Goal: Communication & Community: Ask a question

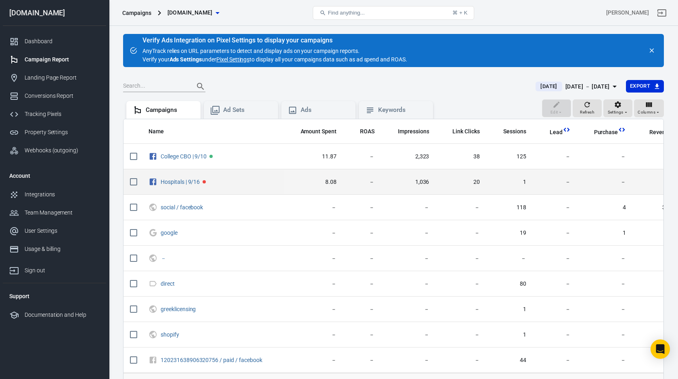
scroll to position [67, 0]
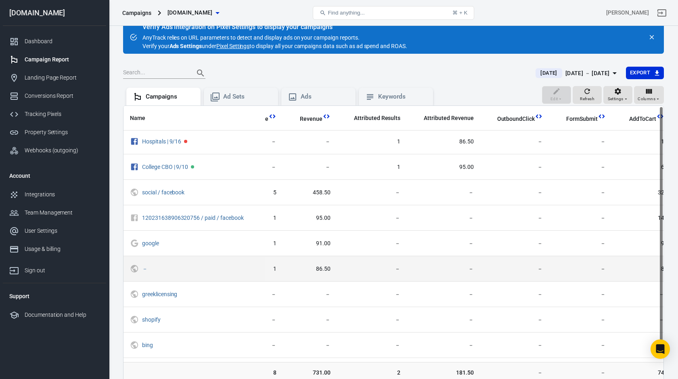
scroll to position [0, 350]
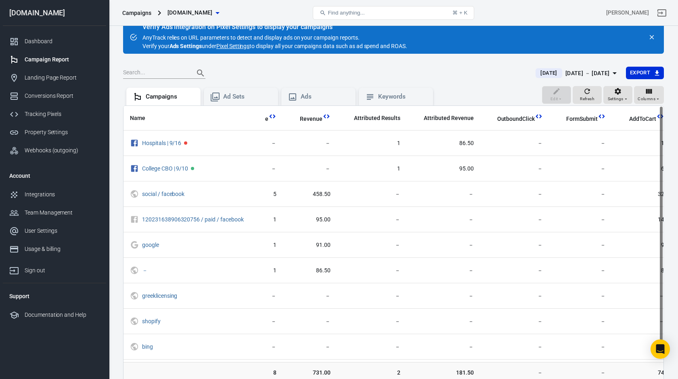
click at [646, 103] on div "Edit Refresh Settings Columns" at bounding box center [603, 95] width 122 height 19
click at [650, 96] on span "Columns" at bounding box center [647, 98] width 18 height 7
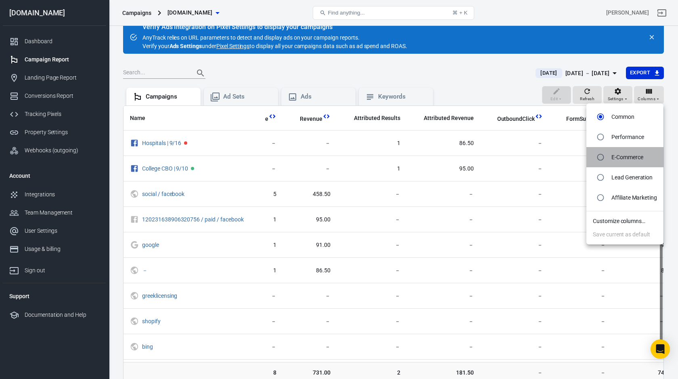
click at [630, 158] on p "E-Commerce" at bounding box center [628, 157] width 32 height 8
radio input "false"
radio input "true"
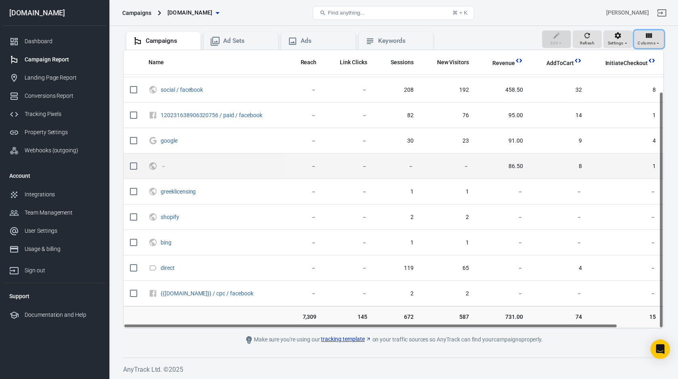
scroll to position [48, 50]
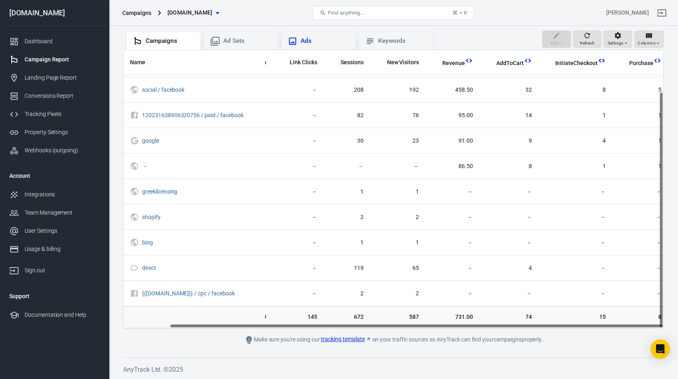
click at [330, 46] on div "Ads" at bounding box center [318, 41] width 74 height 18
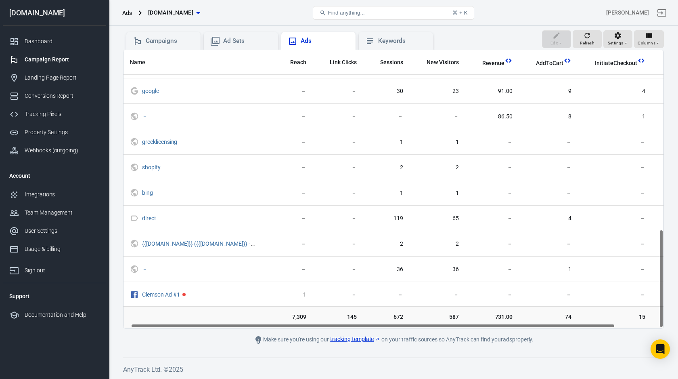
scroll to position [505, 0]
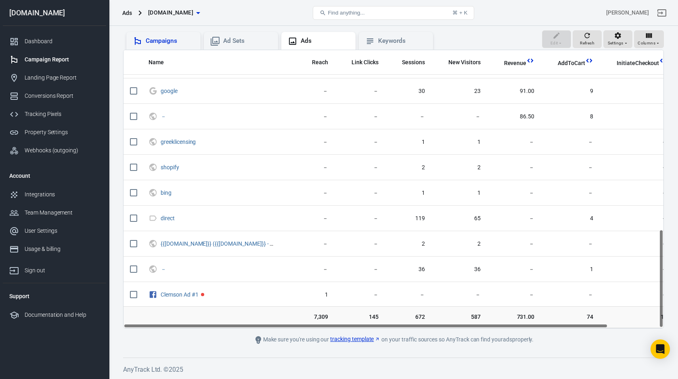
click at [190, 47] on div "Campaigns" at bounding box center [163, 41] width 74 height 18
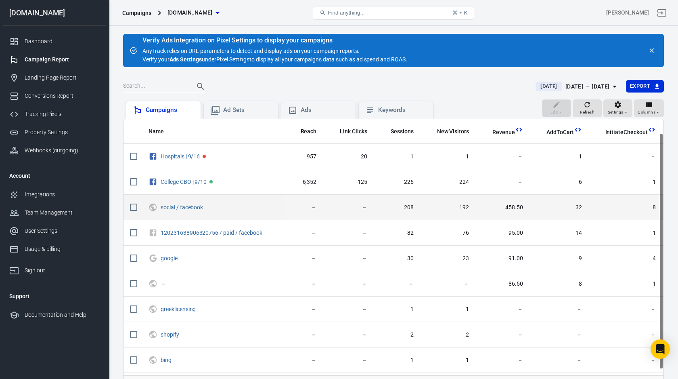
scroll to position [27, 0]
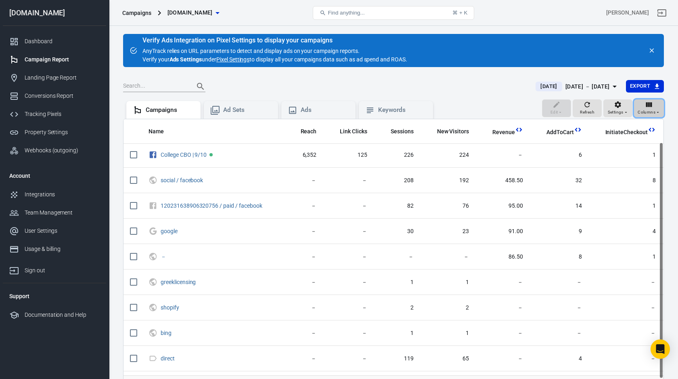
click at [658, 112] on icon "button" at bounding box center [658, 112] width 5 height 5
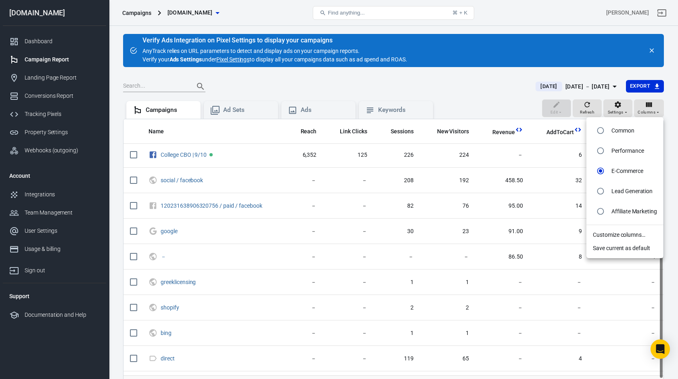
click at [635, 152] on p "Performance" at bounding box center [628, 151] width 32 height 8
radio input "true"
radio input "false"
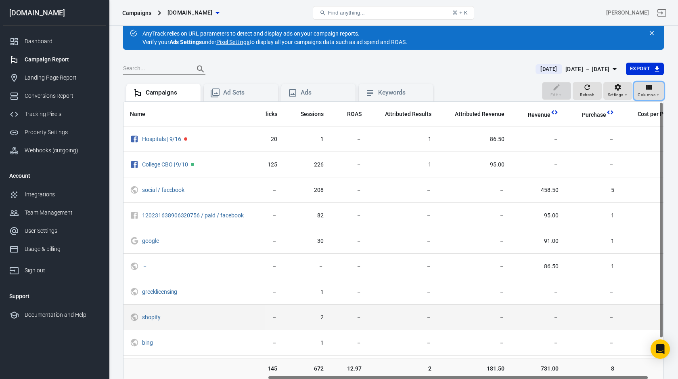
scroll to position [15, 0]
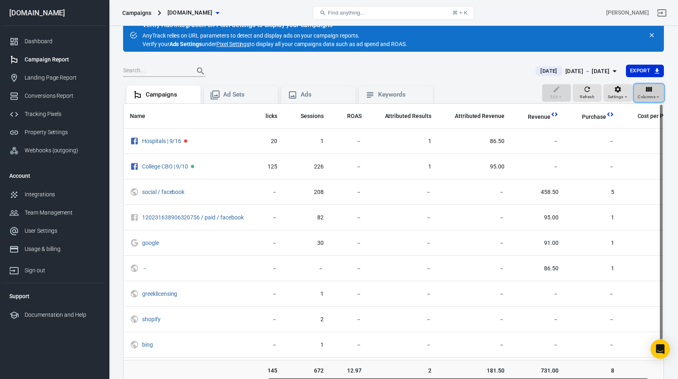
click at [638, 95] on span "Columns" at bounding box center [647, 96] width 18 height 7
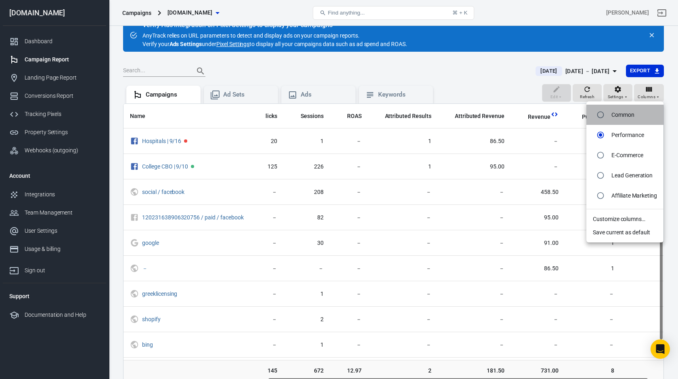
click at [620, 112] on p "Common" at bounding box center [623, 115] width 23 height 8
radio input "true"
radio input "false"
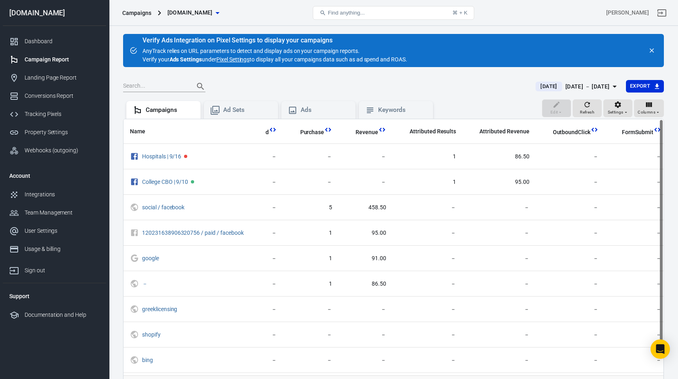
click at [491, 94] on div "Today Oct 2 － Oct 2, 2025 Export" at bounding box center [393, 90] width 541 height 20
click at [652, 88] on button "Export" at bounding box center [645, 86] width 38 height 13
click at [628, 105] on li "Spreadsheet (CSV)" at bounding box center [634, 102] width 60 height 13
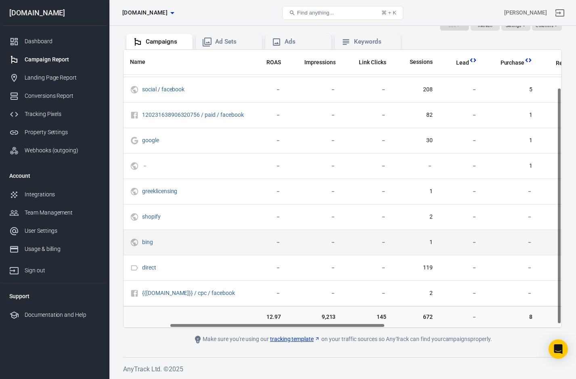
scroll to position [0, 94]
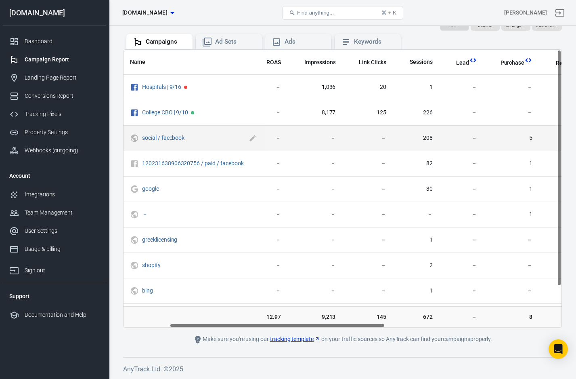
click at [206, 140] on span "social / facebook" at bounding box center [194, 138] width 105 height 8
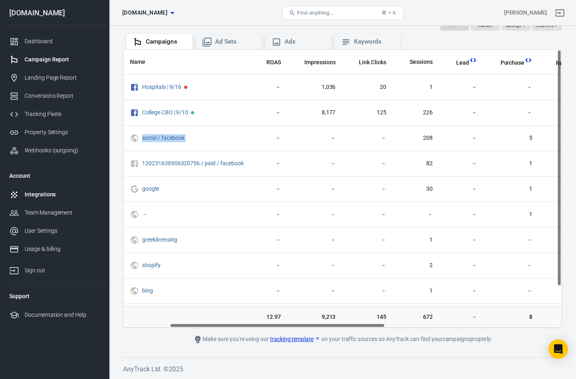
copy span "social / facebook"
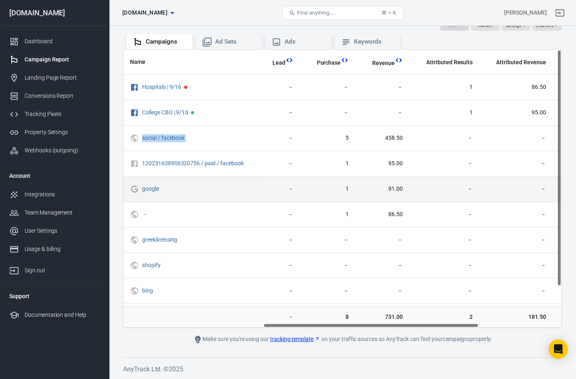
scroll to position [0, 284]
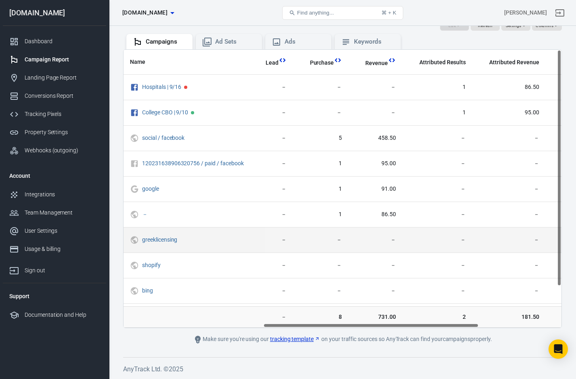
click at [490, 233] on td "－" at bounding box center [508, 239] width 73 height 25
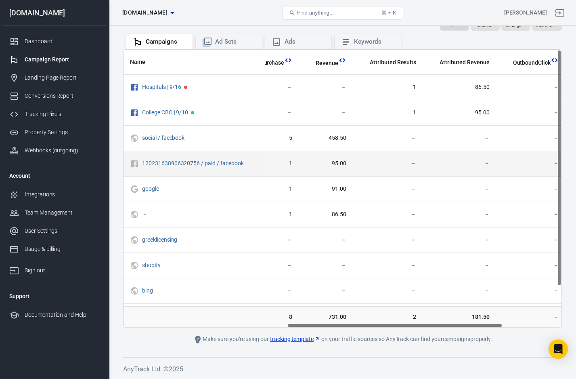
scroll to position [0, 335]
click at [351, 166] on td "－" at bounding box center [386, 163] width 70 height 25
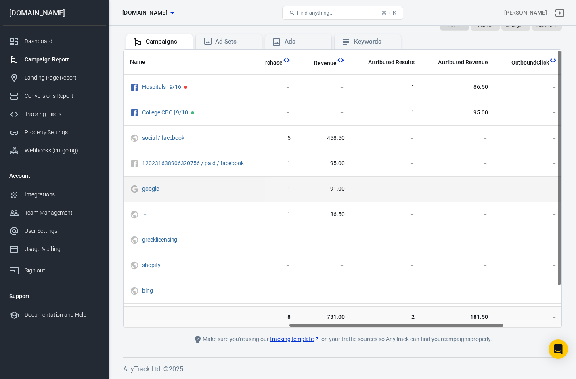
click at [358, 178] on td "－" at bounding box center [386, 188] width 70 height 25
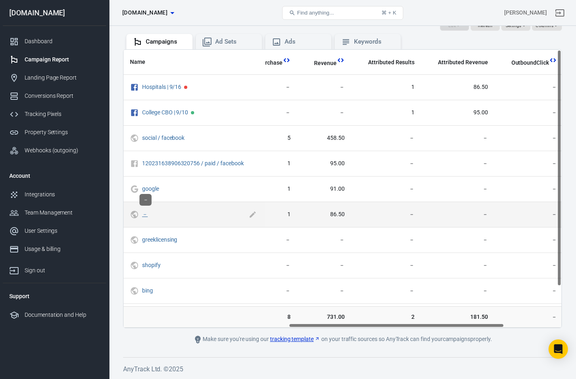
click at [146, 215] on link "－" at bounding box center [145, 214] width 6 height 6
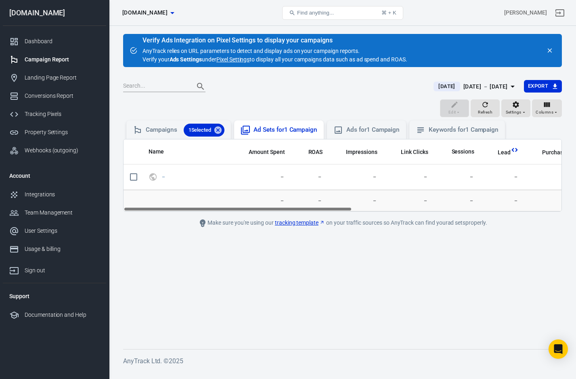
click at [219, 129] on icon at bounding box center [218, 130] width 9 height 9
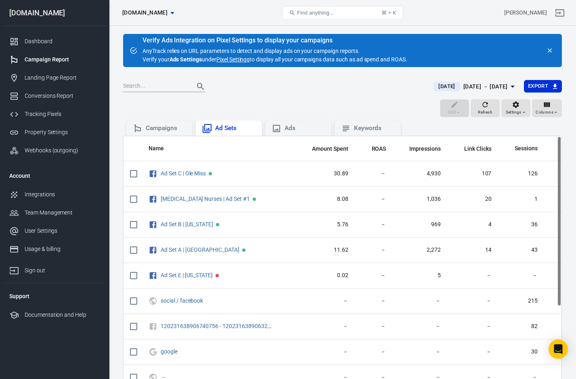
click at [201, 127] on div "Ad Sets" at bounding box center [229, 127] width 66 height 15
click at [168, 127] on div "Campaigns" at bounding box center [166, 128] width 40 height 8
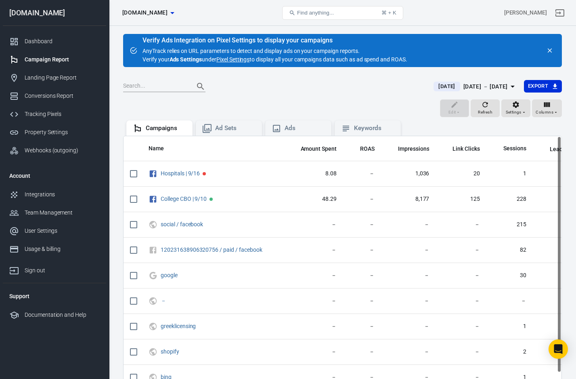
click at [367, 137] on th "ROAS" at bounding box center [362, 148] width 38 height 25
click at [367, 127] on div "Keywords" at bounding box center [374, 128] width 40 height 8
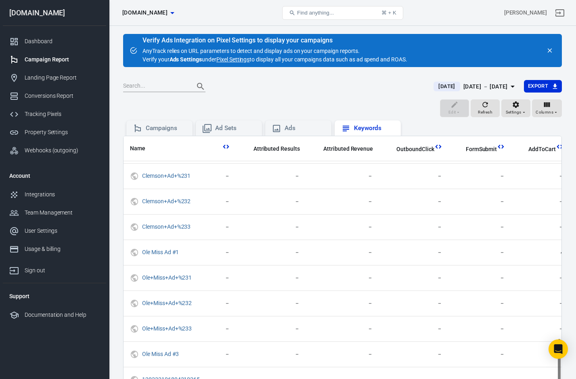
scroll to position [86, 0]
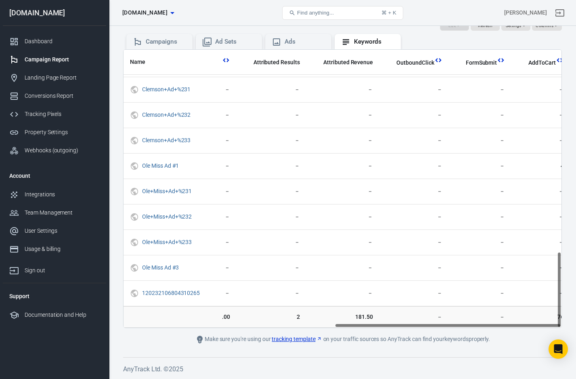
click at [166, 32] on div "Campaigns Ad Sets Ads Keywords" at bounding box center [342, 40] width 439 height 17
click at [166, 40] on div "Campaigns" at bounding box center [166, 42] width 40 height 8
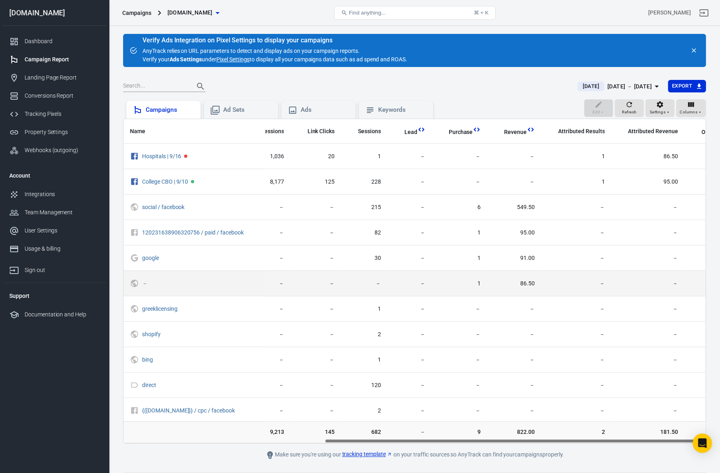
scroll to position [0, 307]
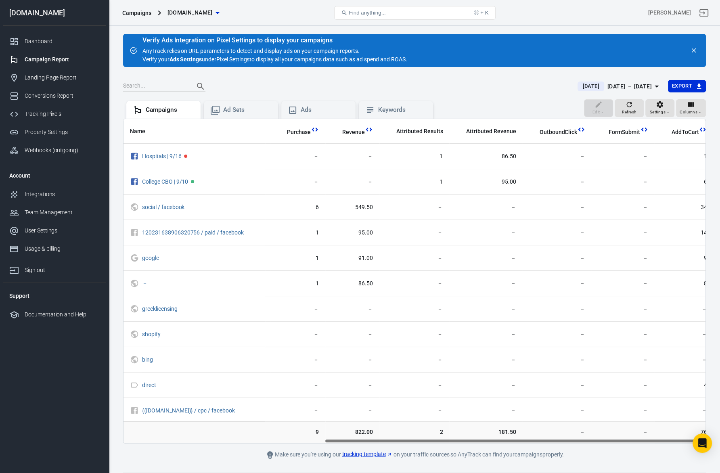
click at [230, 62] on link "Pixel Settings" at bounding box center [232, 59] width 33 height 8
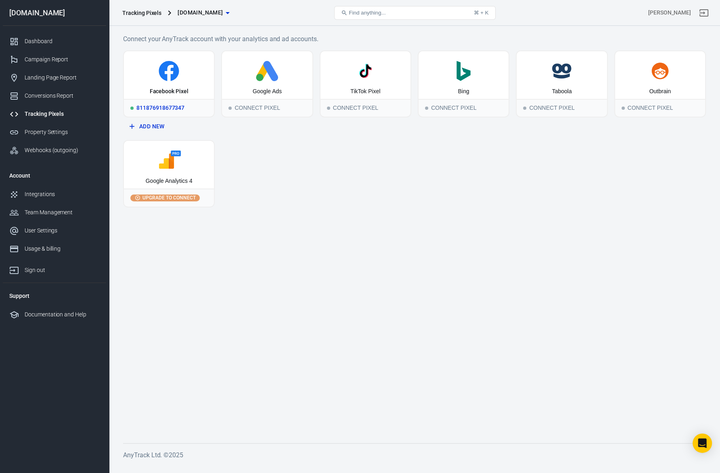
click at [143, 76] on icon at bounding box center [169, 71] width 84 height 20
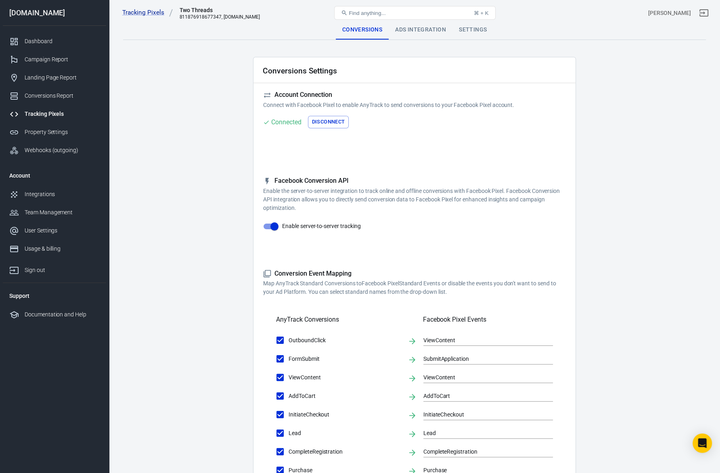
click at [429, 32] on div "Ads Integration" at bounding box center [421, 29] width 64 height 19
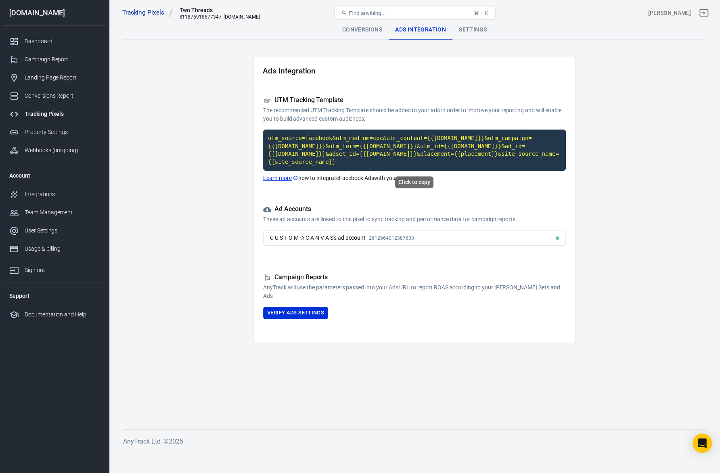
click at [351, 163] on code "utm_source=facebook&utm_medium=cpc&utm_content={{adset.name}}&utm_campaign={{ca…" at bounding box center [414, 150] width 303 height 41
drag, startPoint x: 275, startPoint y: 99, endPoint x: 354, endPoint y: 169, distance: 105.6
click at [354, 169] on div "UTM Tracking Template The recommended UTM Tracking Template should be added to …" at bounding box center [414, 139] width 303 height 86
click at [325, 111] on p "The recommended UTM Tracking Template should be added to your ads in order to i…" at bounding box center [414, 114] width 303 height 17
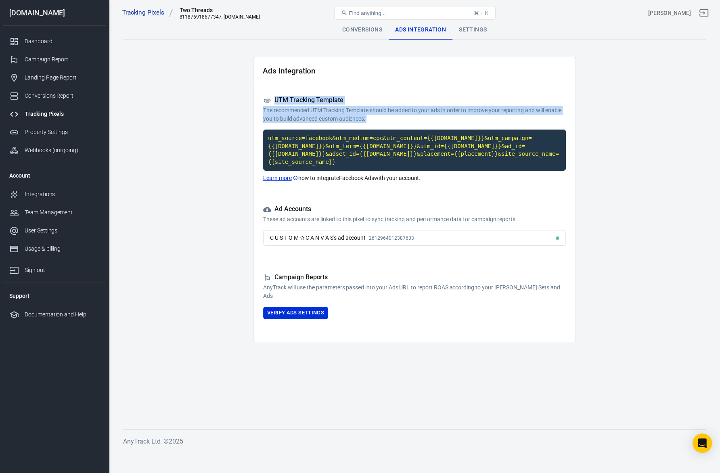
drag, startPoint x: 276, startPoint y: 100, endPoint x: 374, endPoint y: 123, distance: 100.8
click at [374, 123] on div "UTM Tracking Template The recommended UTM Tracking Template should be added to …" at bounding box center [414, 139] width 303 height 86
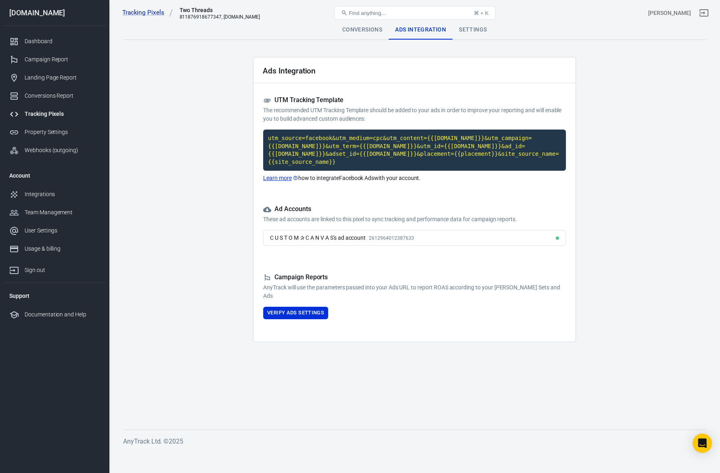
click at [371, 105] on div "UTM Tracking Template The recommended UTM Tracking Template should be added to …" at bounding box center [414, 109] width 303 height 27
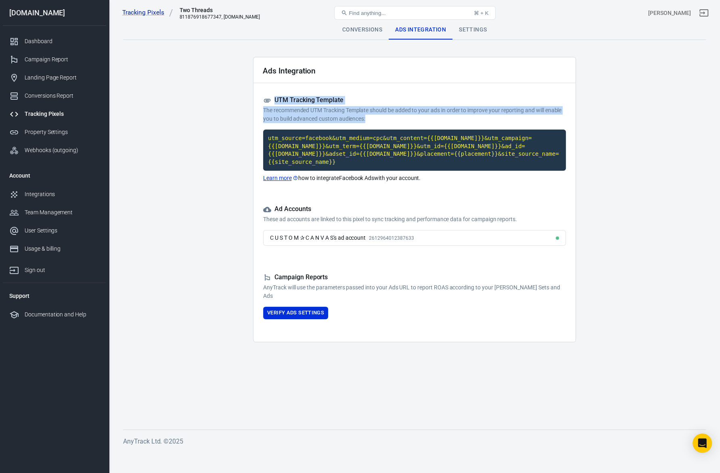
drag, startPoint x: 372, startPoint y: 119, endPoint x: 275, endPoint y: 101, distance: 98.7
click at [275, 101] on div "UTM Tracking Template The recommended UTM Tracking Template should be added to …" at bounding box center [414, 109] width 303 height 27
copy div "UTM Tracking Template The recommended UTM Tracking Template should be added to …"
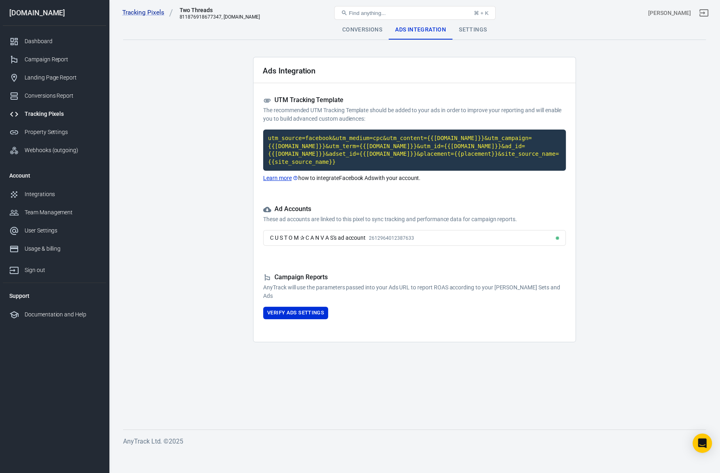
click at [169, 132] on main "Conversions Ads Integration Settings Ads Integration UTM Tracking Template The …" at bounding box center [414, 218] width 583 height 396
click at [42, 57] on div "Campaign Report" at bounding box center [62, 59] width 75 height 8
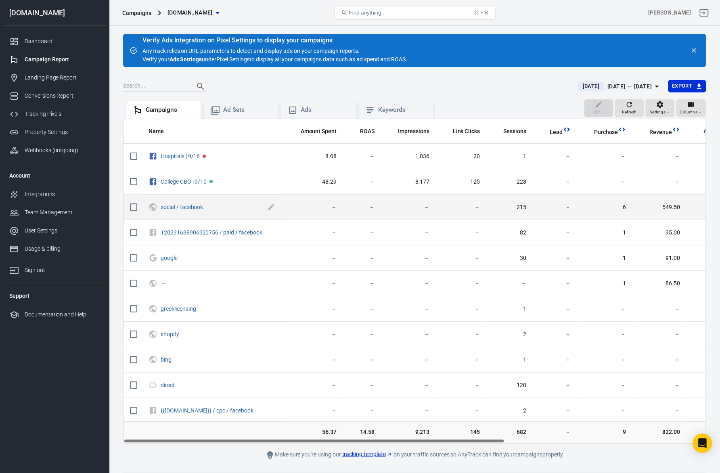
click at [240, 208] on span "social / facebook" at bounding box center [213, 207] width 105 height 8
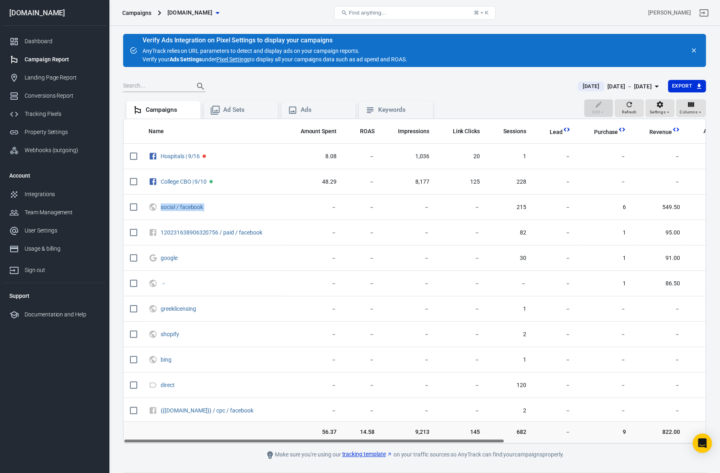
copy span "social / facebook"
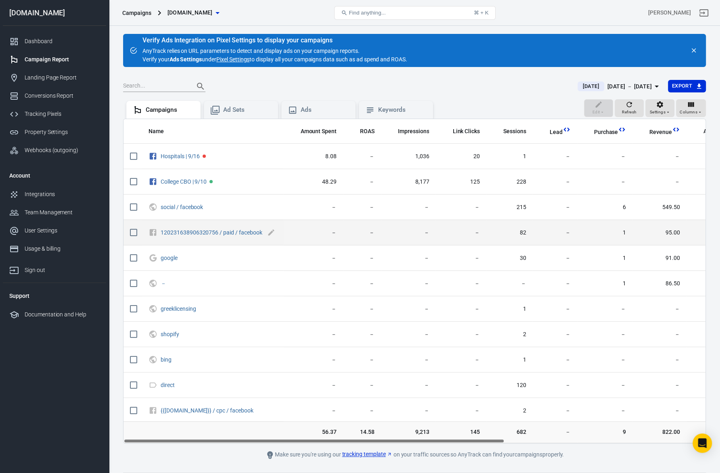
click at [264, 231] on span "120231638906320756 / paid / facebook" at bounding box center [213, 233] width 105 height 8
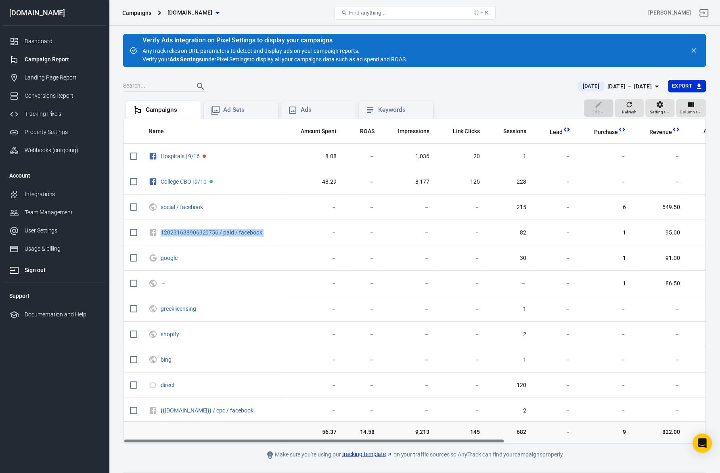
copy span "120231638906320756 / paid / facebook"
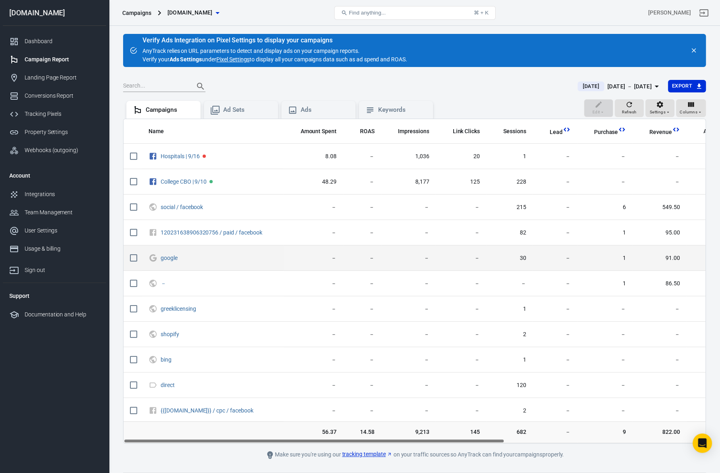
click at [533, 254] on td "－" at bounding box center [555, 257] width 44 height 25
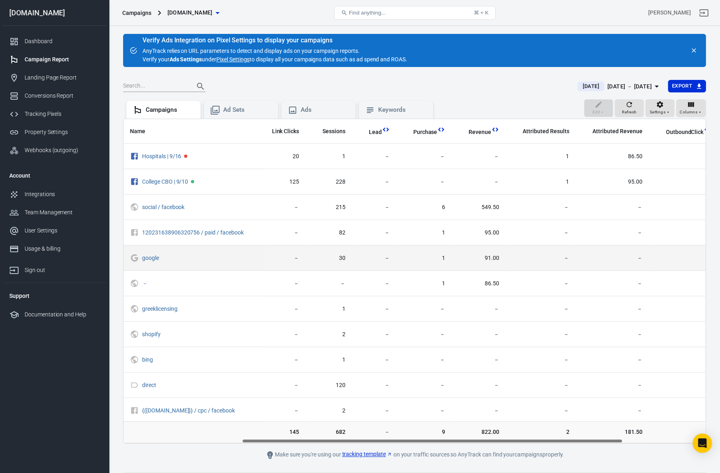
scroll to position [0, 307]
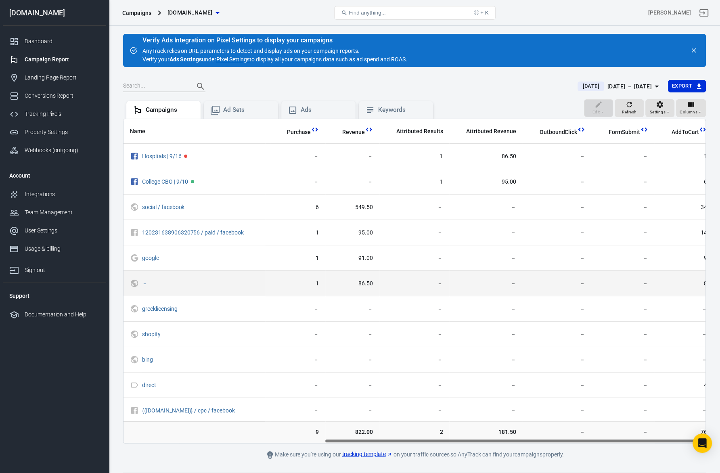
click at [553, 280] on span "－" at bounding box center [557, 284] width 56 height 8
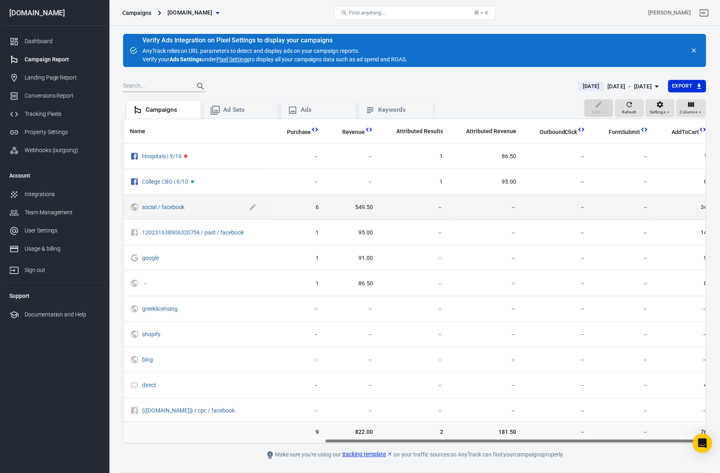
click at [212, 208] on span "social / facebook" at bounding box center [194, 207] width 105 height 8
copy span "social / facebook"
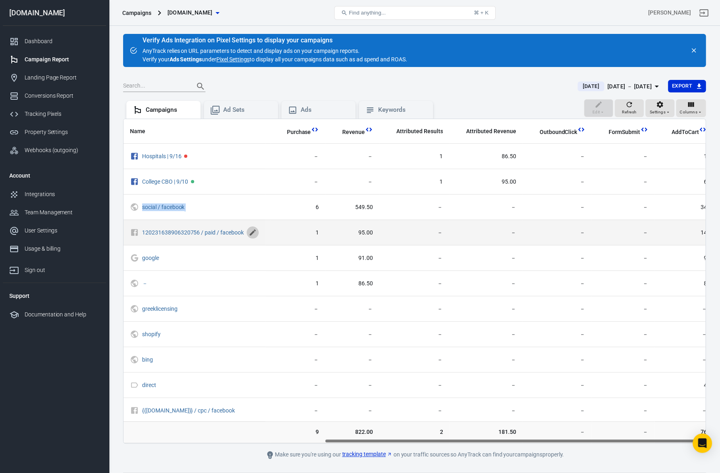
click at [252, 233] on icon "scrollable content" at bounding box center [253, 232] width 8 height 8
click at [273, 231] on td "1" at bounding box center [300, 232] width 56 height 25
click at [266, 233] on span "－" at bounding box center [258, 233] width 31 height 8
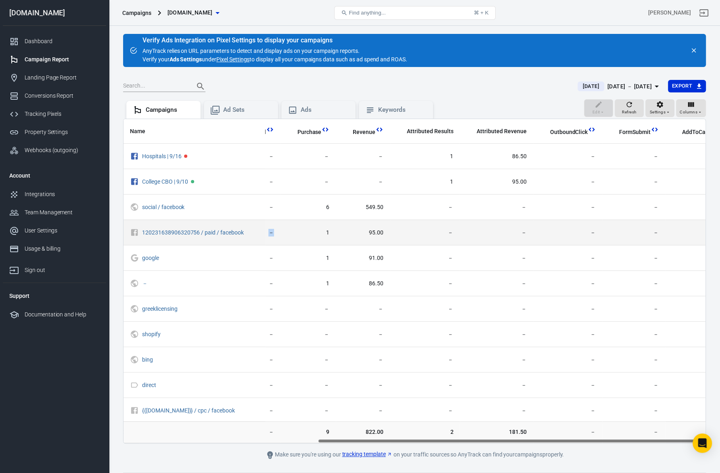
click at [266, 233] on span "－" at bounding box center [258, 233] width 31 height 8
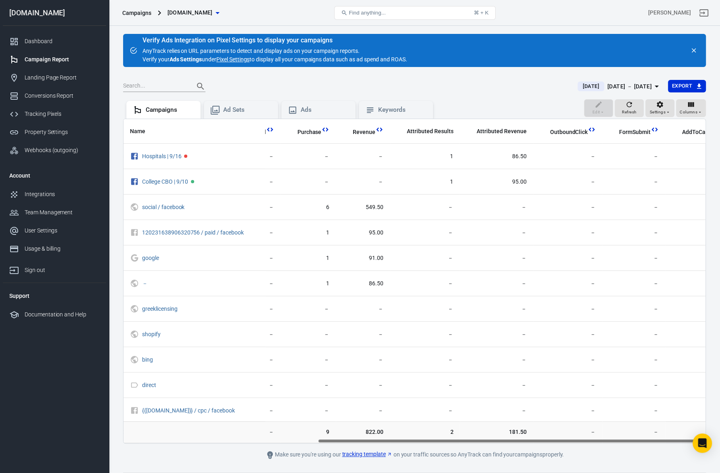
click at [258, 233] on td "120231638906320756 / paid / facebook" at bounding box center [195, 232] width 142 height 25
click at [254, 233] on icon "scrollable content" at bounding box center [253, 232] width 8 height 8
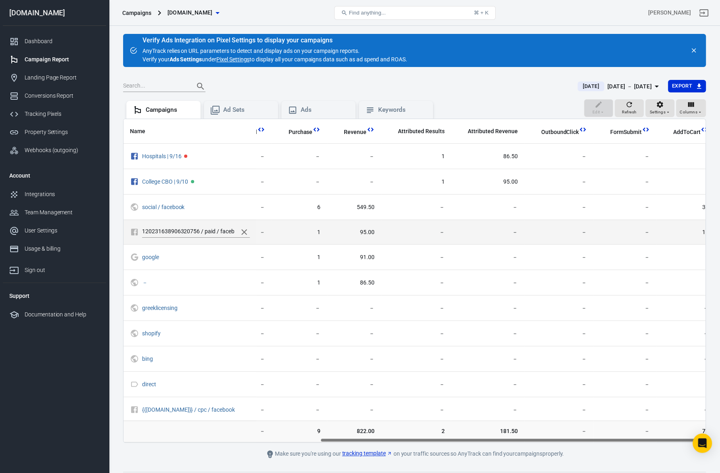
click at [258, 233] on span "－" at bounding box center [249, 232] width 31 height 8
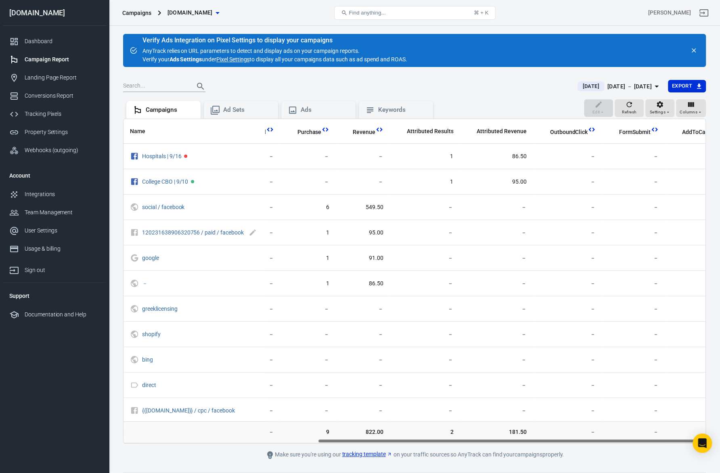
click at [245, 232] on span "120231638906320756 / paid / facebook" at bounding box center [194, 233] width 105 height 8
copy span "120231638906320756 / paid / facebook"
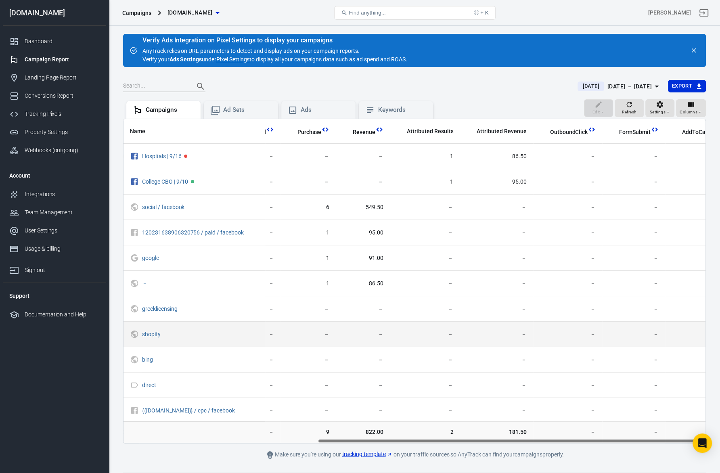
click at [340, 327] on td "－" at bounding box center [363, 334] width 54 height 25
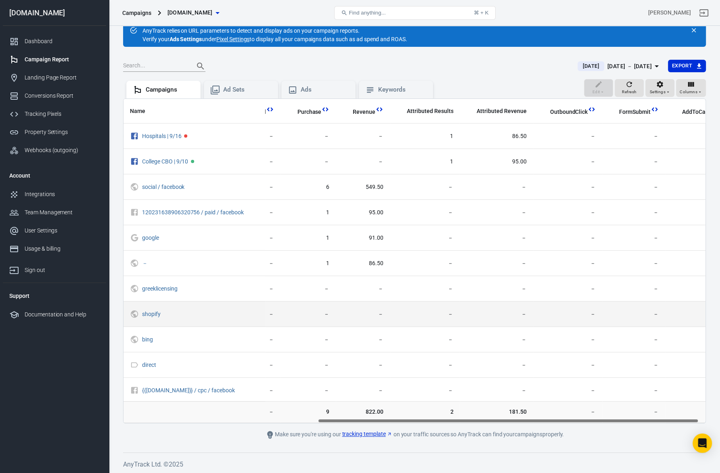
scroll to position [0, 307]
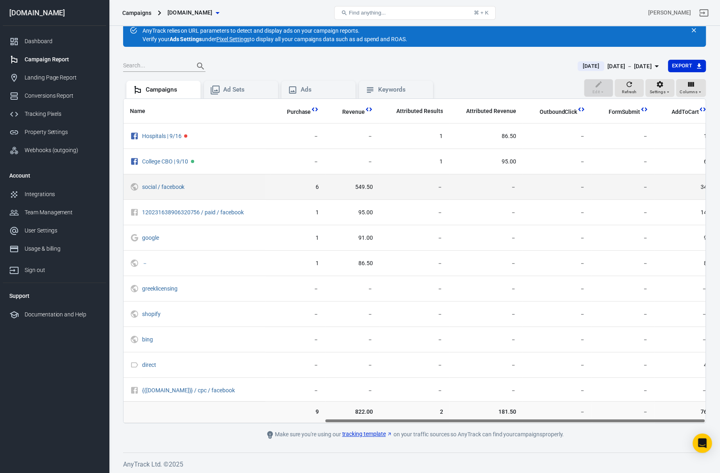
click at [363, 183] on span "549.50" at bounding box center [352, 187] width 41 height 8
click at [381, 189] on td "－" at bounding box center [414, 186] width 70 height 25
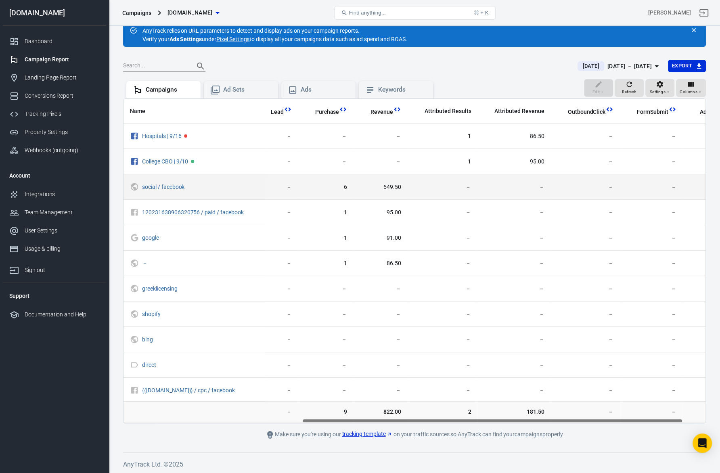
scroll to position [0, 265]
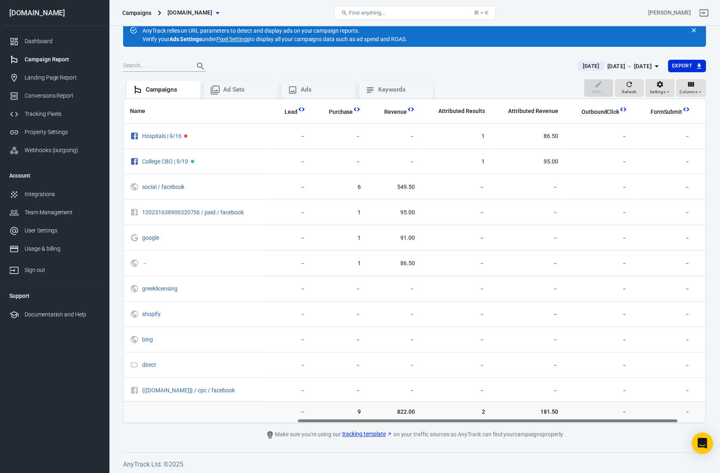
click at [678, 378] on icon "Open Intercom Messenger" at bounding box center [702, 443] width 9 height 10
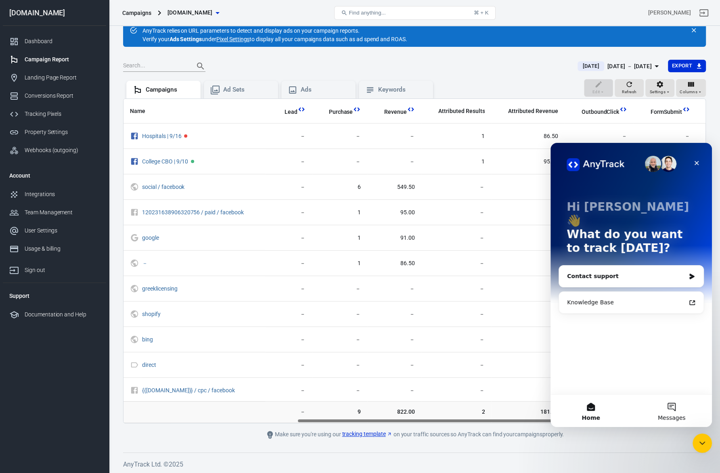
scroll to position [0, 0]
click at [659, 378] on button "Messages" at bounding box center [671, 411] width 81 height 32
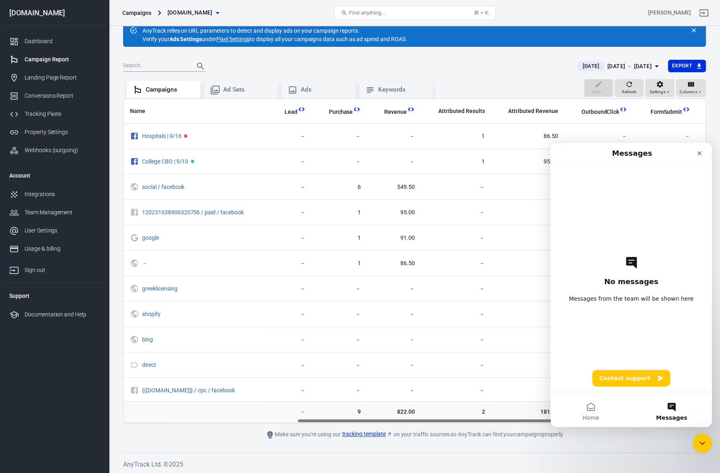
click at [629, 376] on button "Contact support" at bounding box center [631, 378] width 77 height 16
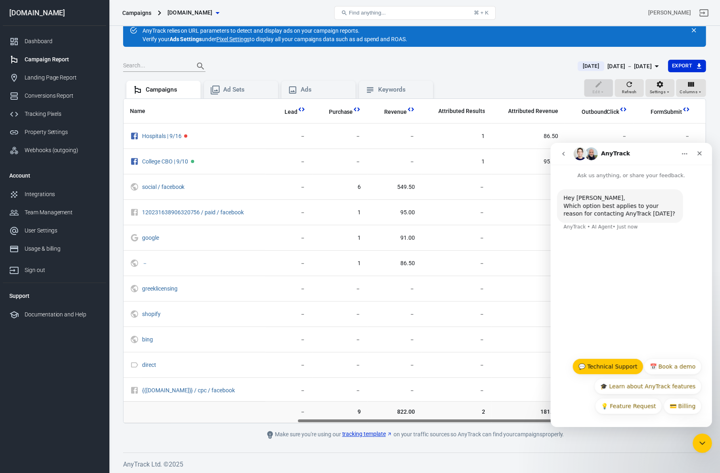
click at [623, 371] on button "💬 Technical Support" at bounding box center [607, 366] width 71 height 16
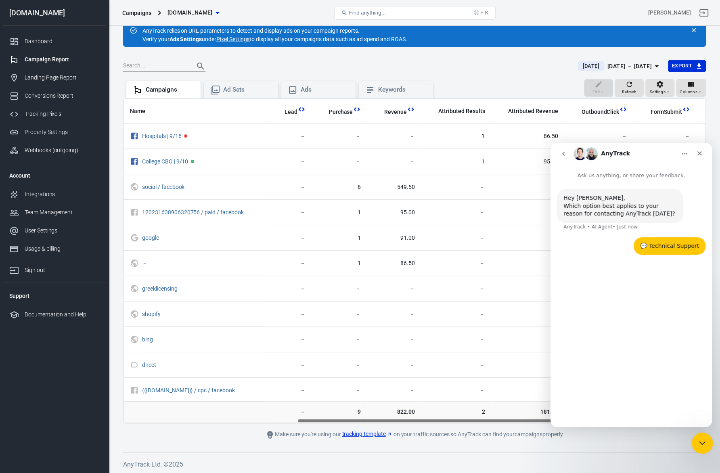
click at [678, 378] on body "Campaigns twothreadsbyedmonds.com Find anything... ⌘ + K Graham Hawks twothread…" at bounding box center [360, 240] width 720 height 469
click at [678, 378] on icon "Close Intercom Messenger" at bounding box center [701, 441] width 6 height 3
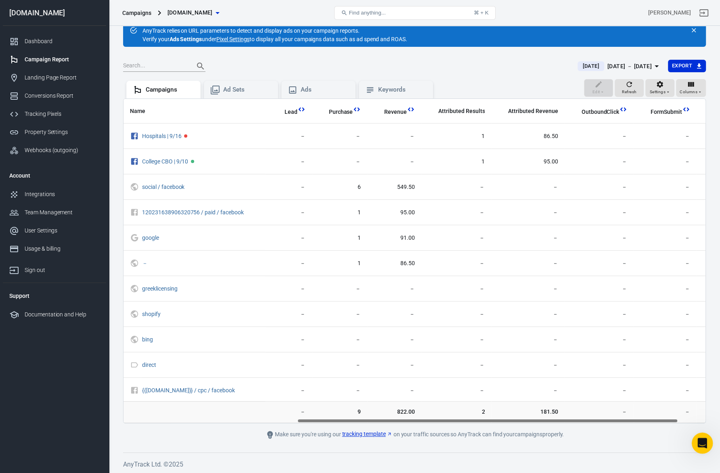
click at [678, 378] on icon "Open Intercom Messenger" at bounding box center [701, 442] width 13 height 13
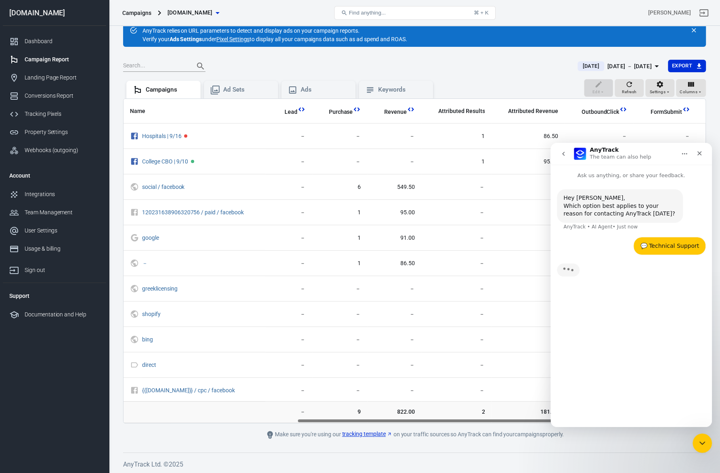
click at [571, 160] on div "Intercom messenger" at bounding box center [564, 153] width 17 height 15
click at [569, 156] on button "go back" at bounding box center [563, 153] width 15 height 15
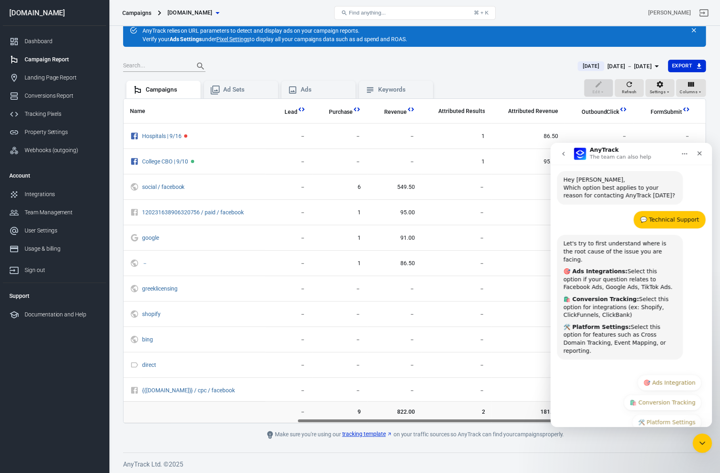
scroll to position [18, 0]
click at [675, 378] on button "🛍️ Conversion Tracking" at bounding box center [663, 402] width 78 height 16
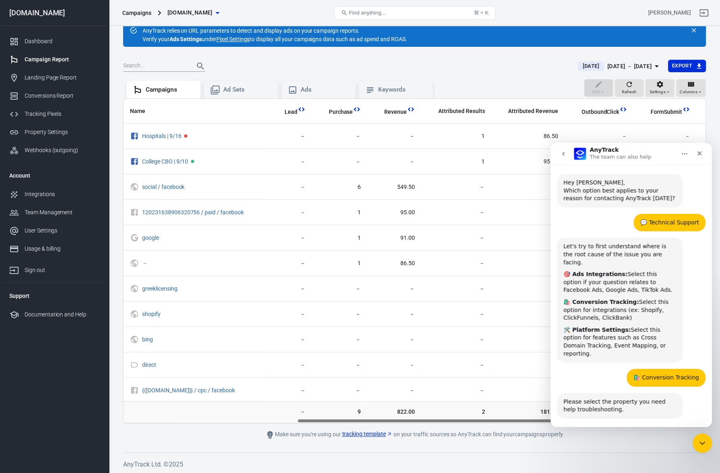
scroll to position [54, 0]
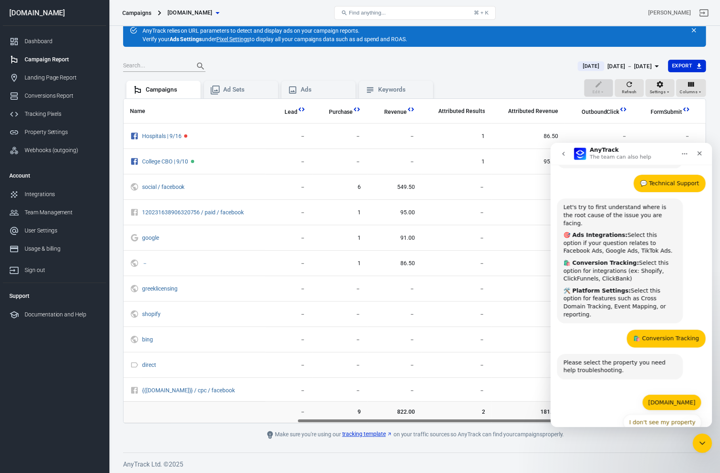
click at [670, 378] on button "[DOMAIN_NAME]" at bounding box center [671, 402] width 59 height 16
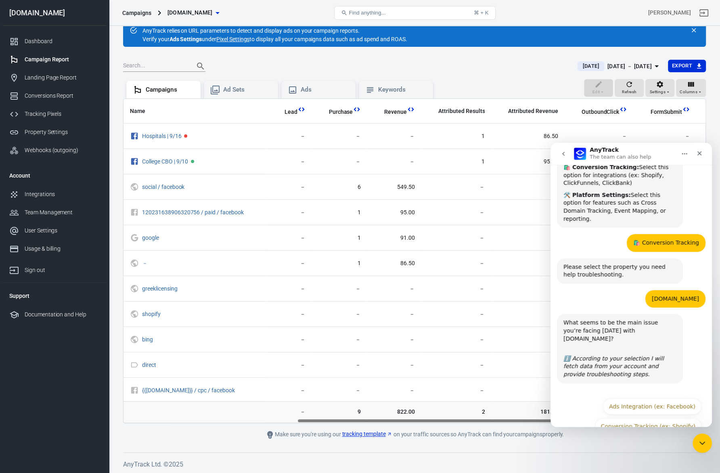
scroll to position [154, 0]
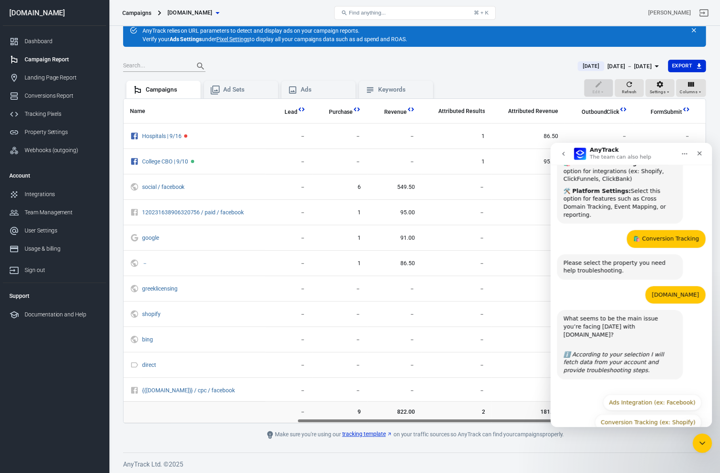
click at [629, 322] on div "What seems to be the main issue you’re facing today with twothreadsbyedmonds.co…" at bounding box center [620, 330] width 113 height 31
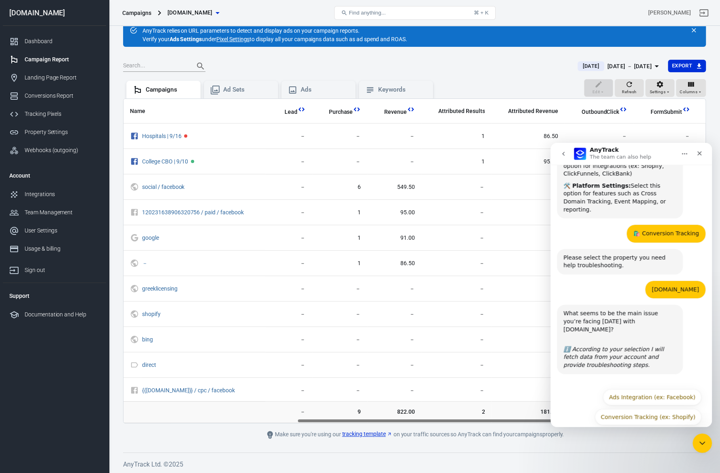
click at [629, 322] on div "What seems to be the main issue you’re facing today with twothreadsbyedmonds.co…" at bounding box center [620, 325] width 113 height 31
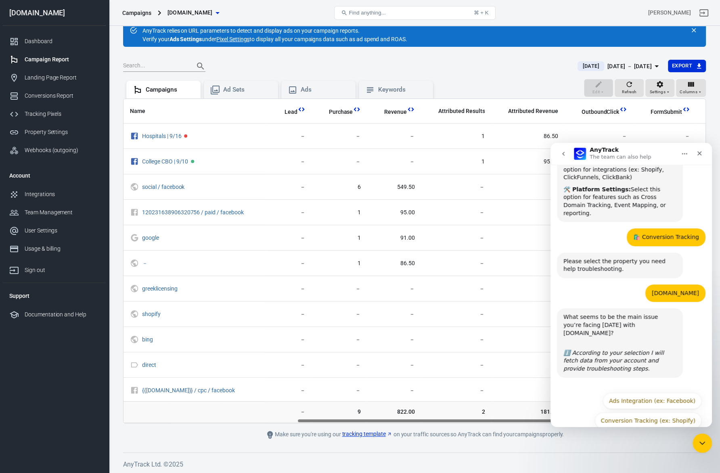
click at [629, 322] on div "What seems to be the main issue you’re facing today with twothreadsbyedmonds.co…" at bounding box center [620, 328] width 113 height 31
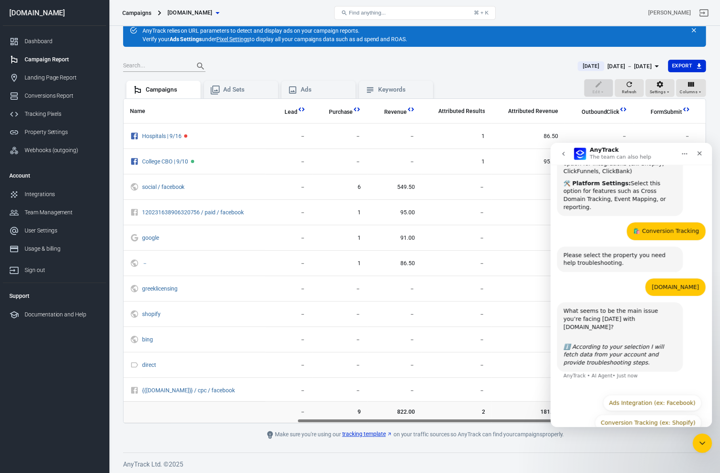
click at [640, 322] on div "What seems to be the main issue you’re facing today with twothreadsbyedmonds.co…" at bounding box center [620, 322] width 113 height 31
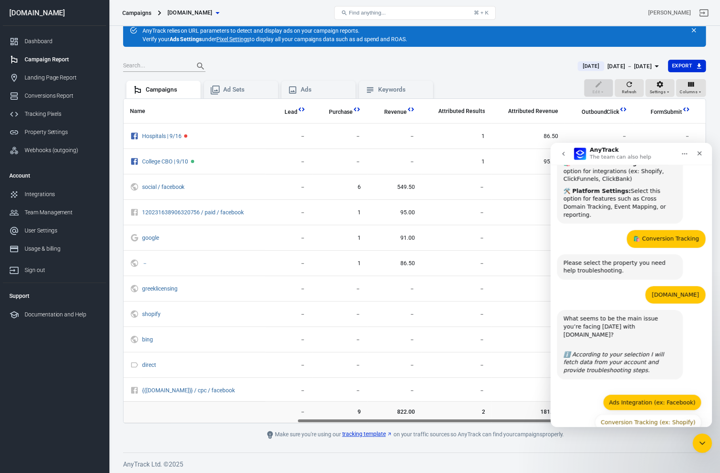
click at [658, 378] on button "Ads Integration (ex: Facebook)" at bounding box center [652, 402] width 99 height 16
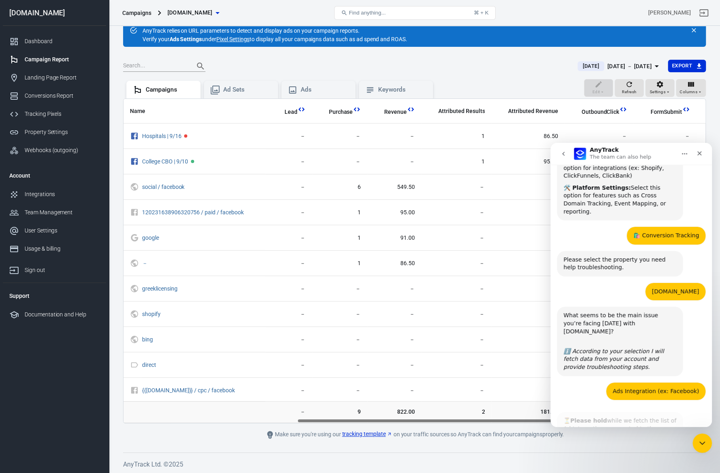
scroll to position [195, 0]
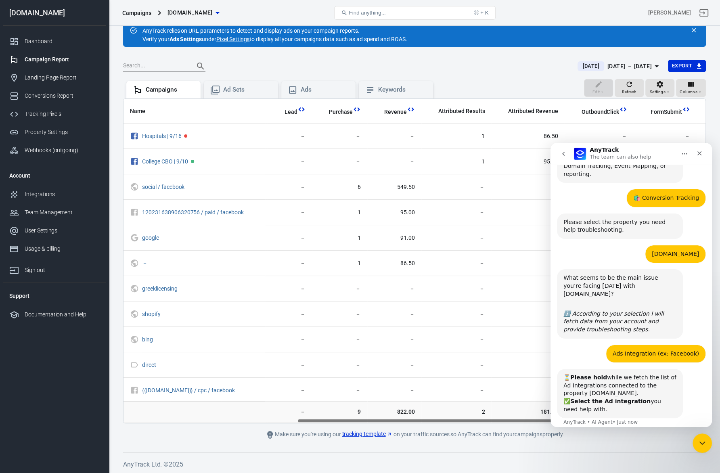
click at [678, 165] on div "Let's try to first understand where is the root cause of the issue you are faci…" at bounding box center [631, 123] width 149 height 131
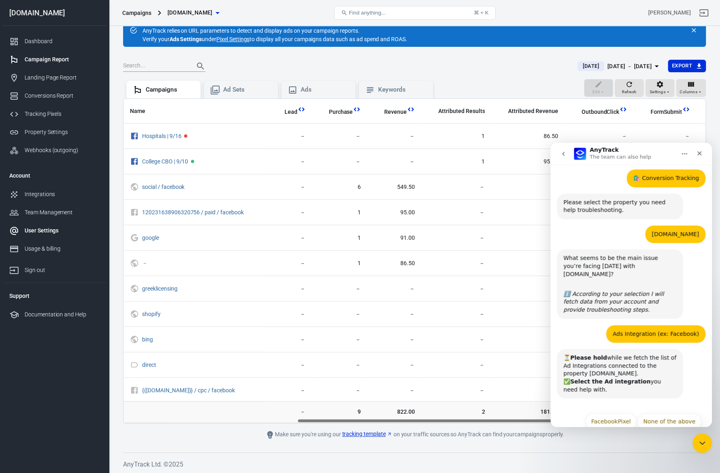
scroll to position [215, 0]
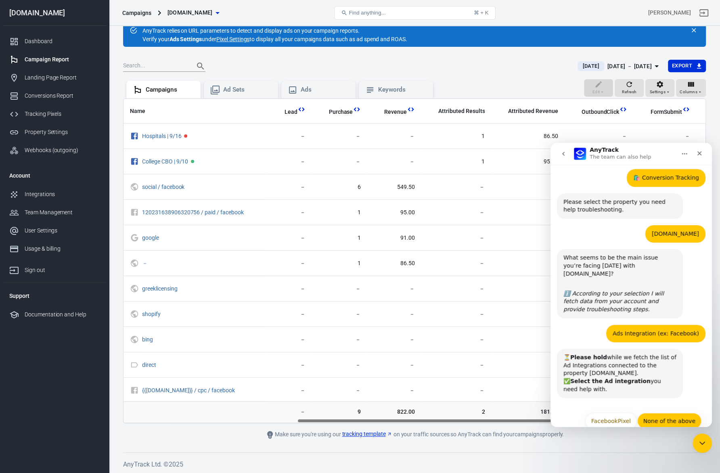
click at [669, 378] on button "None of the above" at bounding box center [669, 421] width 64 height 16
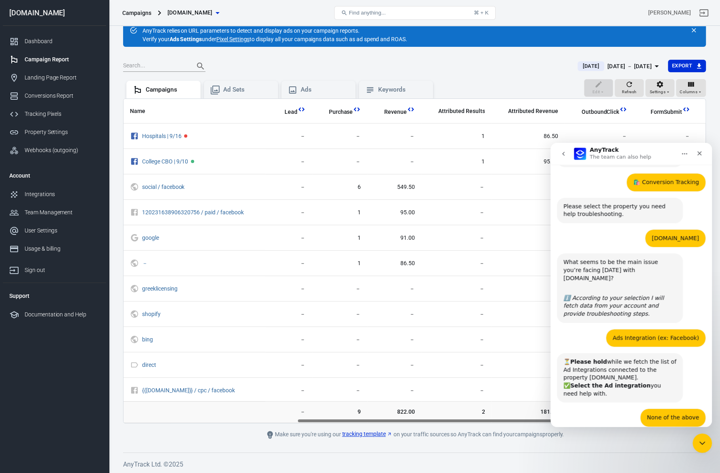
click at [645, 373] on div "⏳ Please hold while we fetch the list of Ad Integrations connected to the prope…" at bounding box center [620, 378] width 113 height 40
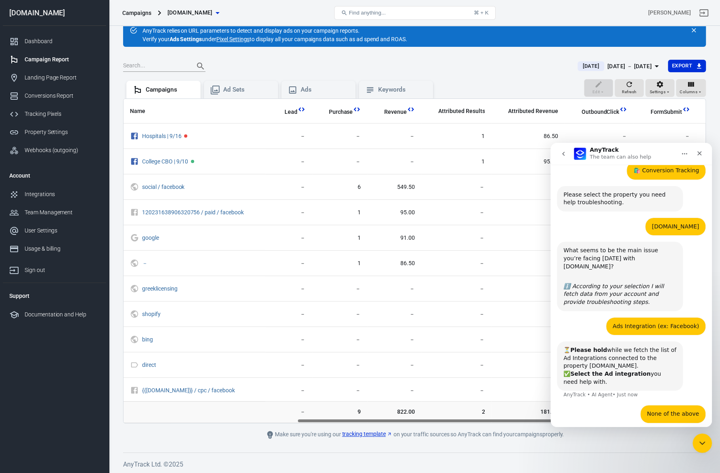
click at [645, 373] on div "Hey Graham, Which option best applies to your reason for contacting AnyTrack to…" at bounding box center [631, 200] width 149 height 466
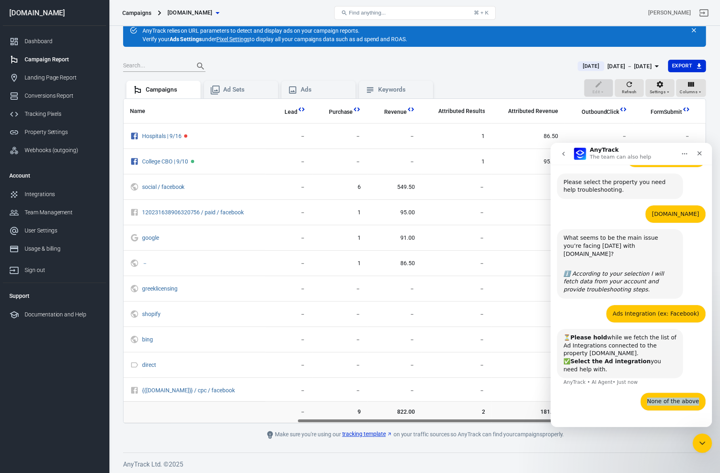
click at [645, 378] on div "None of the above • Just now" at bounding box center [673, 402] width 65 height 18
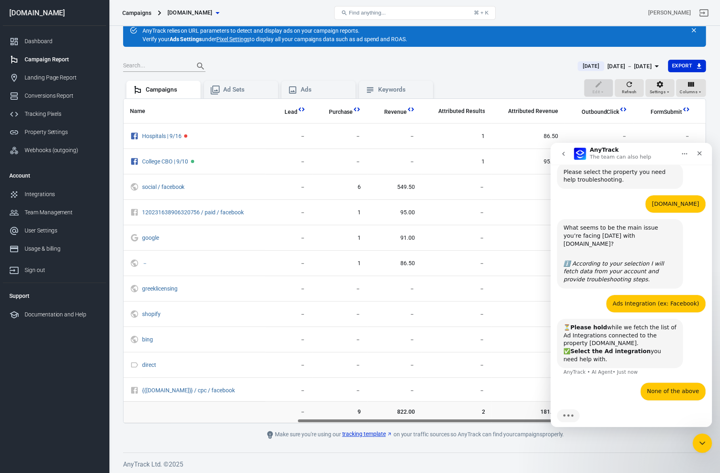
click at [653, 339] on div "⏳ Please hold while we fetch the list of Ad Integrations connected to the prope…" at bounding box center [620, 344] width 113 height 40
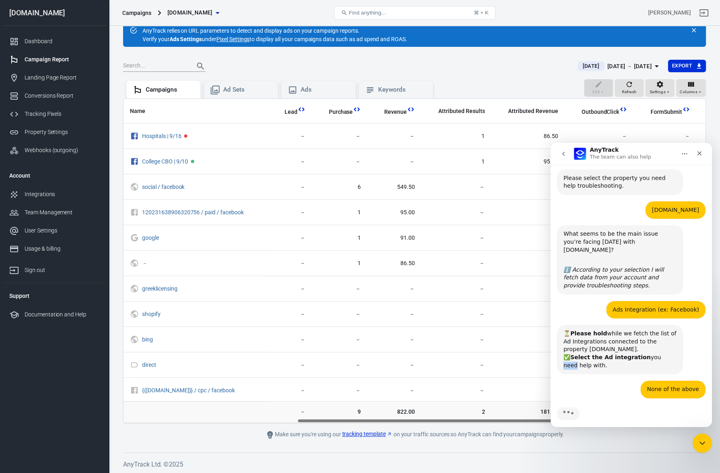
click at [653, 339] on div "⏳ Please hold while we fetch the list of Ad Integrations connected to the prope…" at bounding box center [620, 350] width 113 height 40
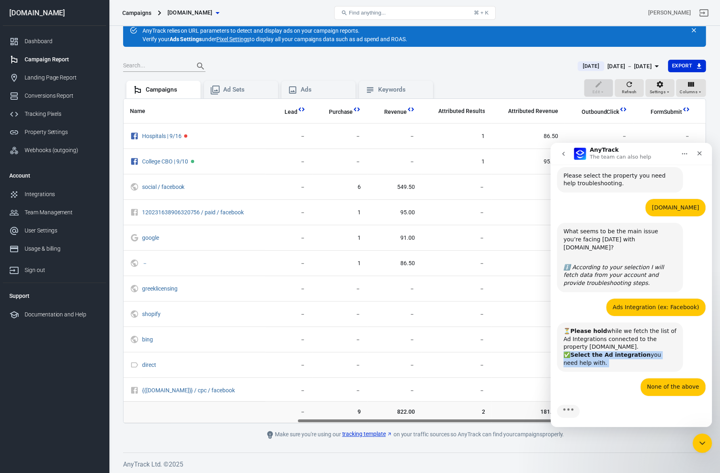
click at [653, 339] on div "⏳ Please hold while we fetch the list of Ad Integrations connected to the prope…" at bounding box center [620, 347] width 113 height 40
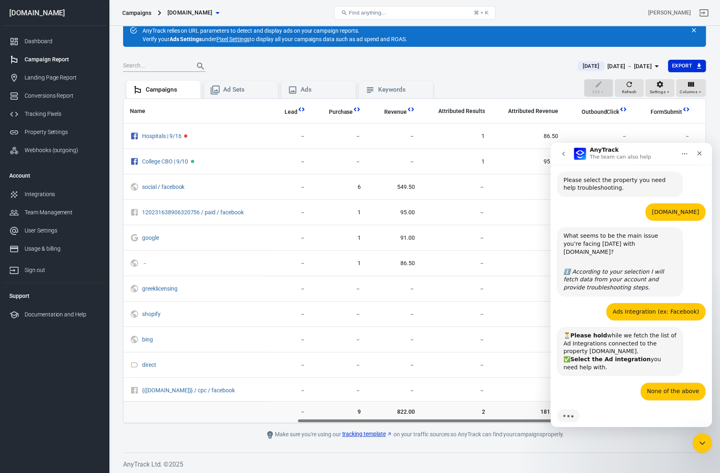
click at [660, 332] on div "⏳ Please hold while we fetch the list of Ad Integrations connected to the prope…" at bounding box center [620, 352] width 113 height 40
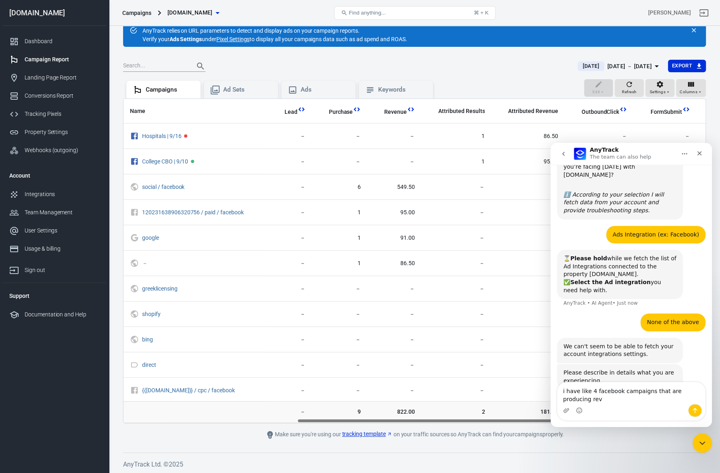
scroll to position [322, 0]
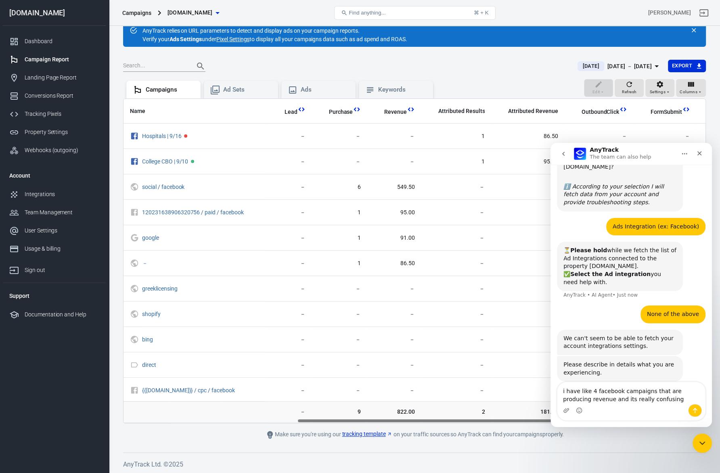
type textarea "i have like 4 facebook campaigns that are producing revenue and its really conf…"
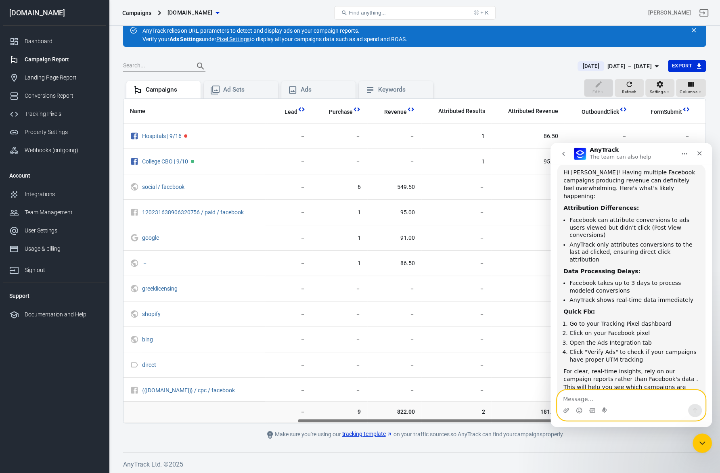
scroll to position [589, 0]
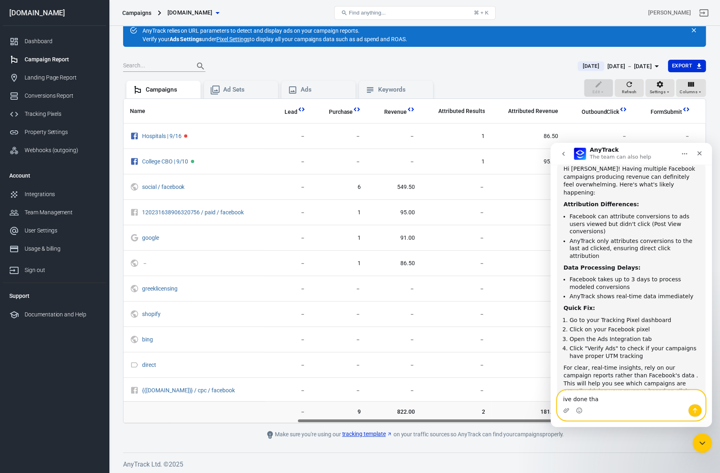
type textarea "ive done that"
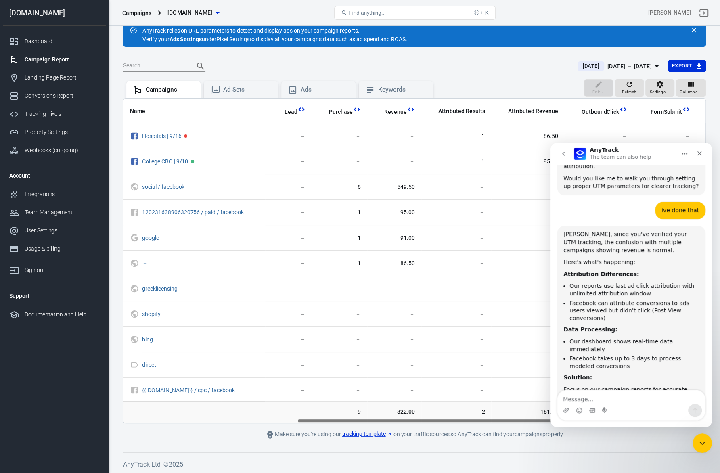
scroll to position [824, 0]
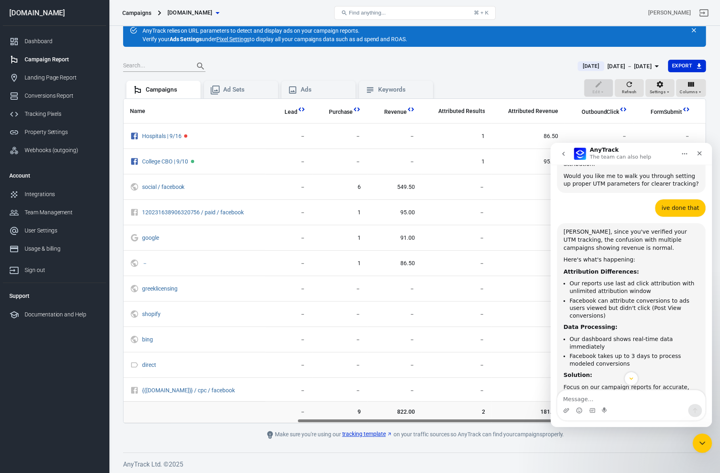
click at [643, 280] on li "Our reports use last ad click attribution with unlimited attribution window" at bounding box center [635, 287] width 130 height 15
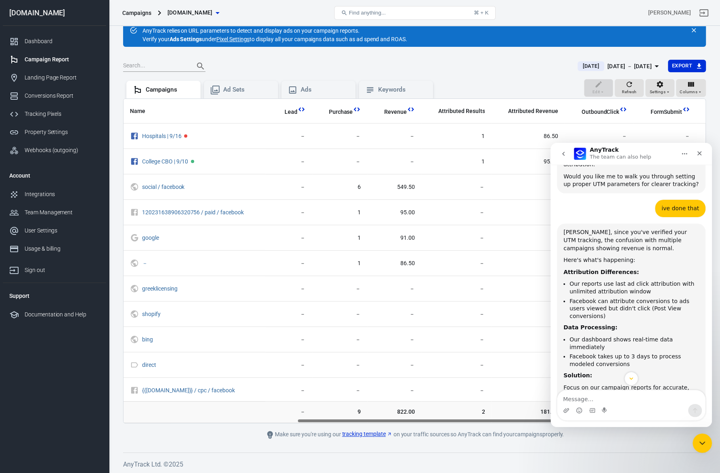
click at [643, 298] on li "Facebook can attribute conversions to ads users viewed but didn't click (Post V…" at bounding box center [635, 309] width 130 height 23
click at [643, 269] on div "Graham, since you've verified your UTM tracking, the confusion with multiple ca…" at bounding box center [632, 335] width 136 height 215
click at [643, 336] on li "Our dashboard shows real-time data immediately" at bounding box center [635, 343] width 130 height 15
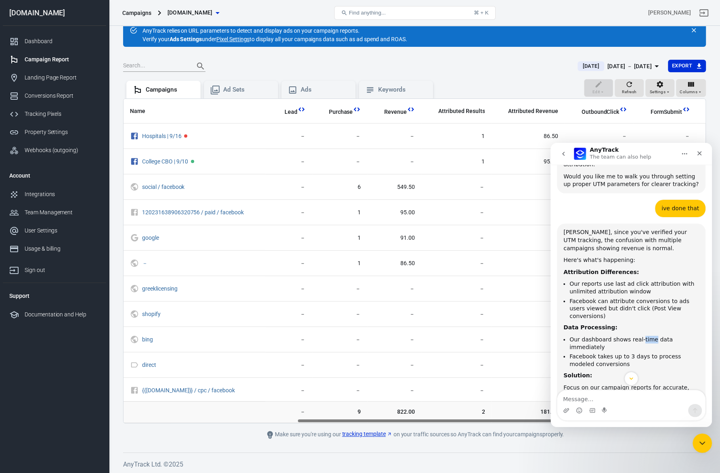
click at [643, 336] on li "Our dashboard shows real-time data immediately" at bounding box center [635, 343] width 130 height 15
click at [643, 353] on li "Facebook takes up to 3 days to process modeled conversions" at bounding box center [635, 360] width 130 height 15
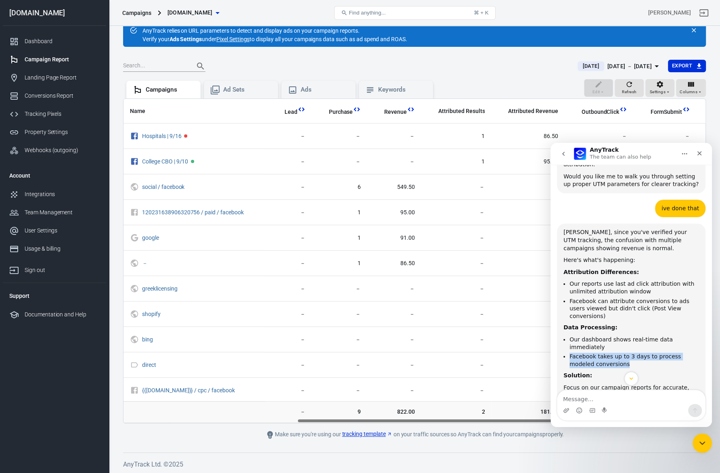
click at [652, 353] on li "Facebook takes up to 3 days to process modeled conversions" at bounding box center [635, 360] width 130 height 15
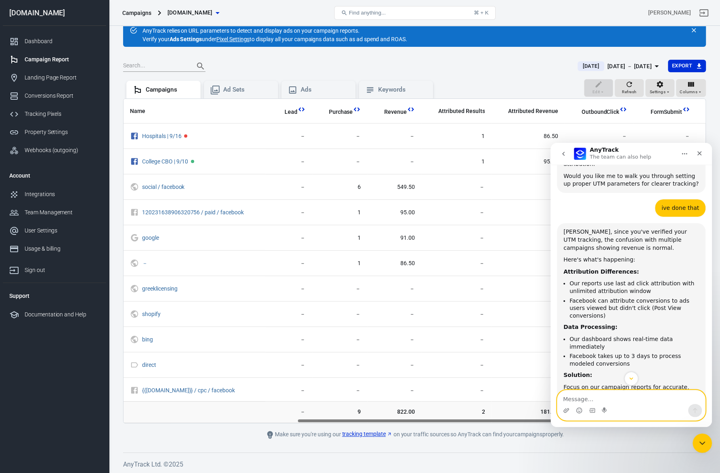
click at [600, 378] on textarea "Message…" at bounding box center [632, 397] width 148 height 14
click at [568, 148] on button "go back" at bounding box center [563, 153] width 15 height 15
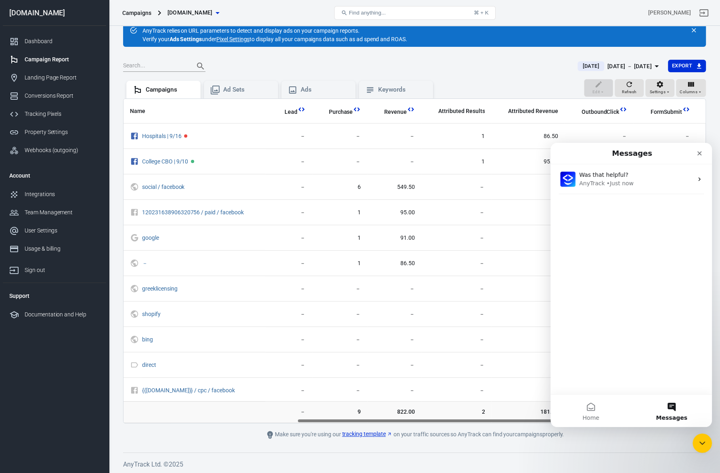
scroll to position [824, 0]
click at [593, 378] on span "Home" at bounding box center [591, 418] width 17 height 6
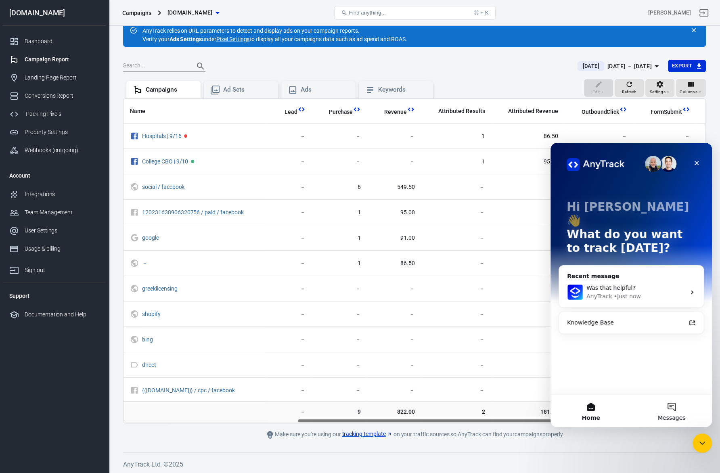
click at [656, 378] on button "Messages" at bounding box center [671, 411] width 81 height 32
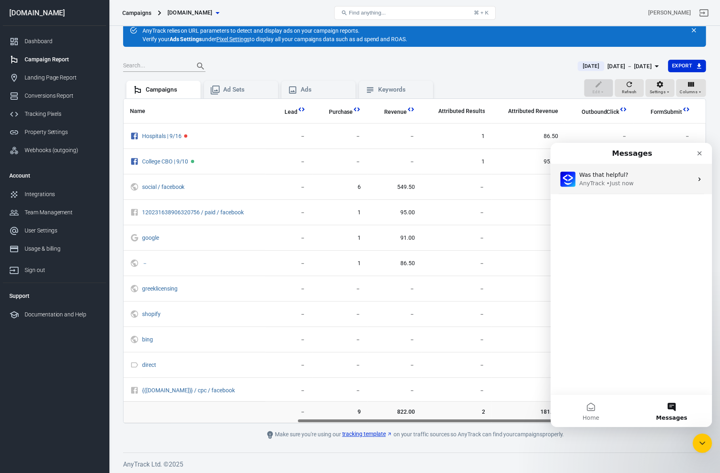
click at [612, 193] on div "Was that helpful? AnyTrack • Just now" at bounding box center [631, 179] width 161 height 30
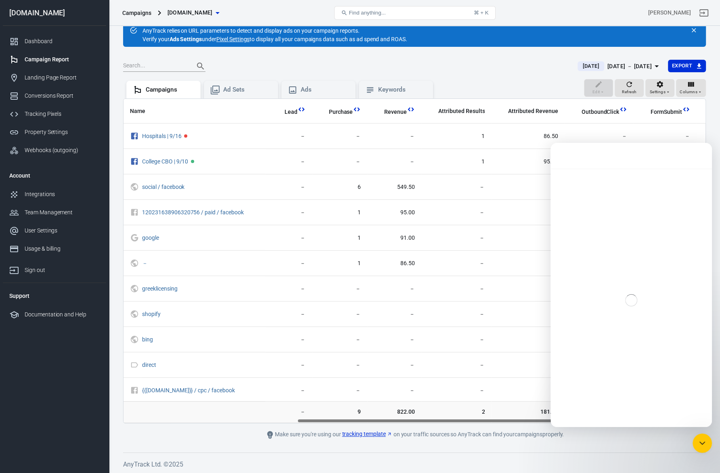
click at [587, 378] on div "Intercom messenger" at bounding box center [631, 300] width 161 height 263
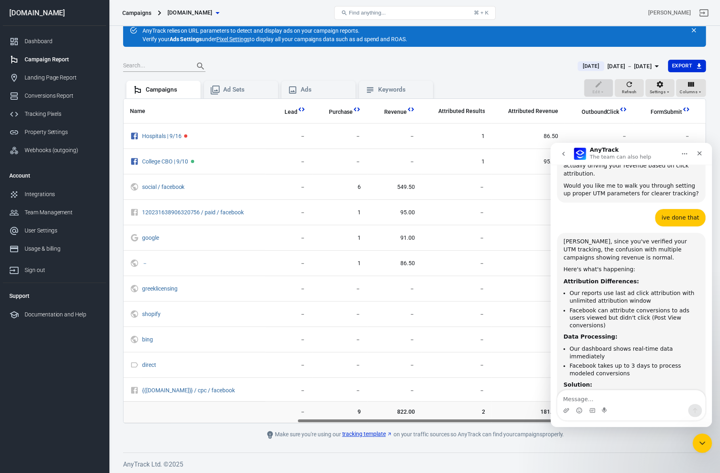
scroll to position [840, 0]
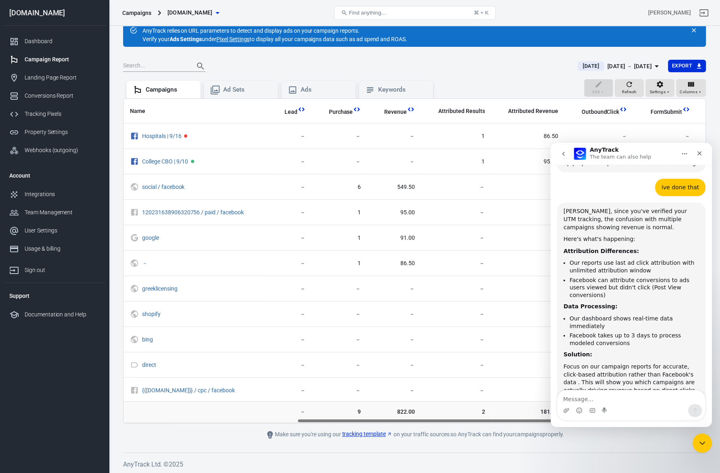
click at [597, 378] on div "Intercom messenger" at bounding box center [632, 410] width 148 height 13
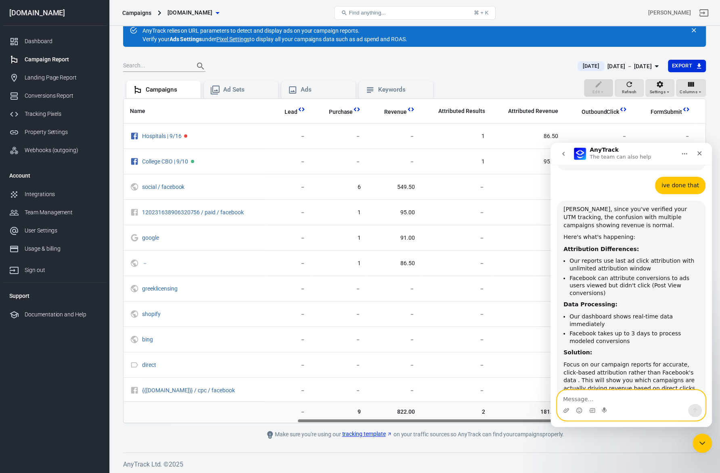
click at [600, 378] on textarea "Message…" at bounding box center [632, 397] width 148 height 14
type textarea "can i book a demo?"
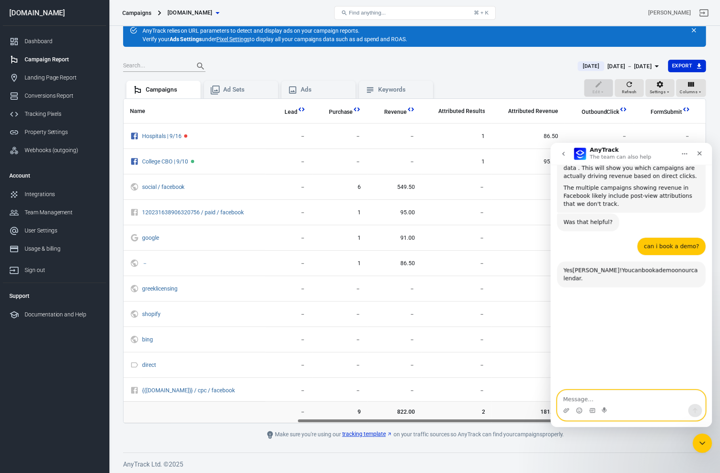
scroll to position [1058, 0]
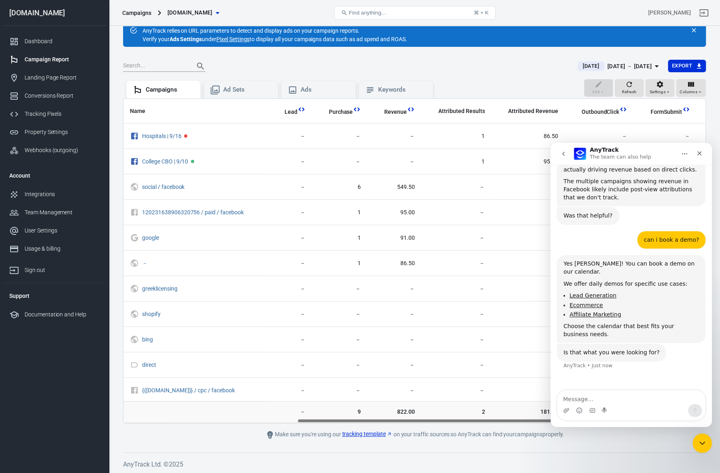
click at [583, 302] on link "Ecommerce" at bounding box center [587, 305] width 34 height 6
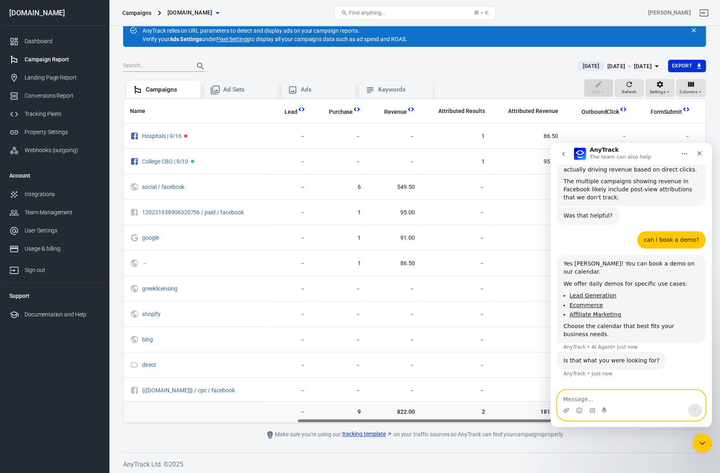
click at [622, 378] on textarea "Message…" at bounding box center [632, 397] width 148 height 14
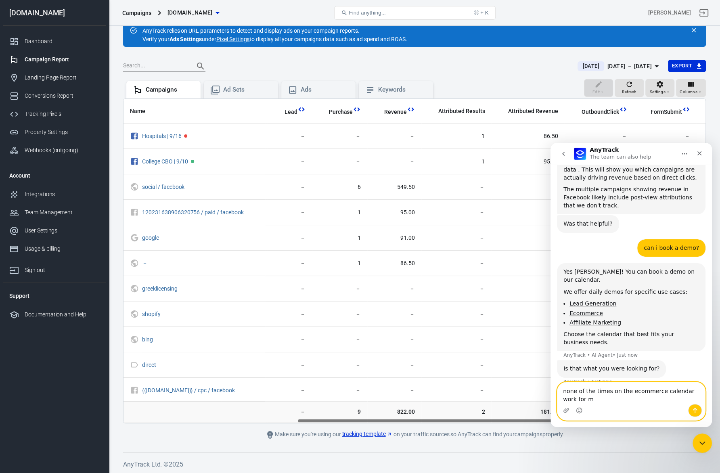
type textarea "none of the times on the ecommerce calendar work for me"
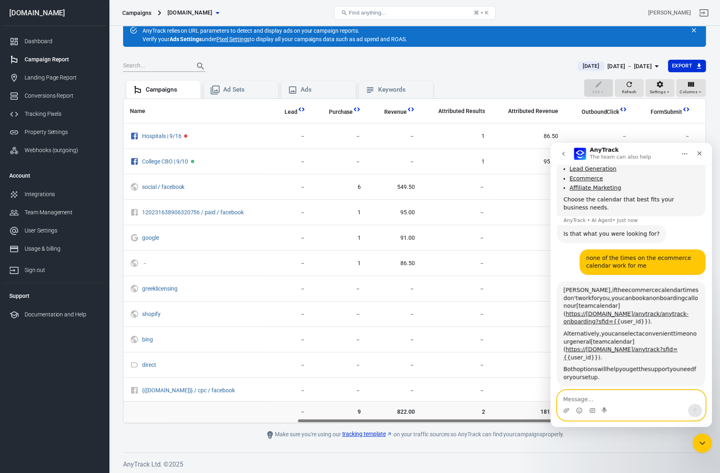
scroll to position [1195, 0]
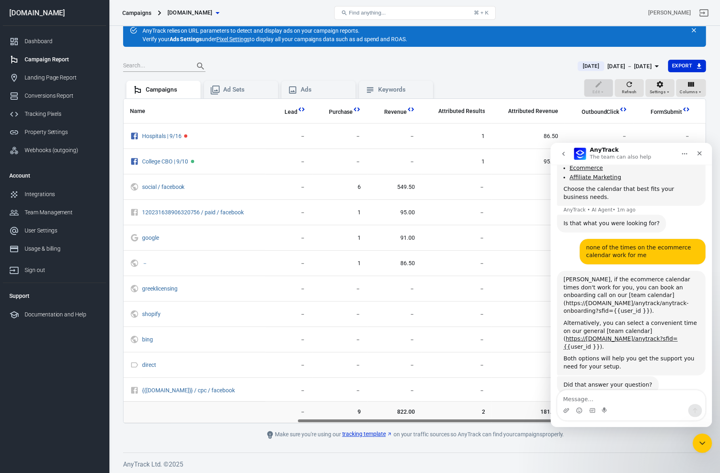
click at [604, 300] on link "https://calendly.com/anytrack/anytrack-onboarding?sfid={{" at bounding box center [626, 307] width 125 height 15
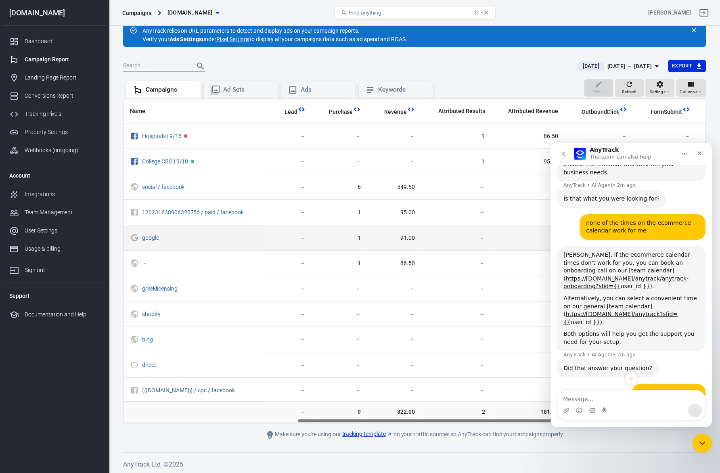
click at [399, 237] on span "91.00" at bounding box center [394, 238] width 41 height 8
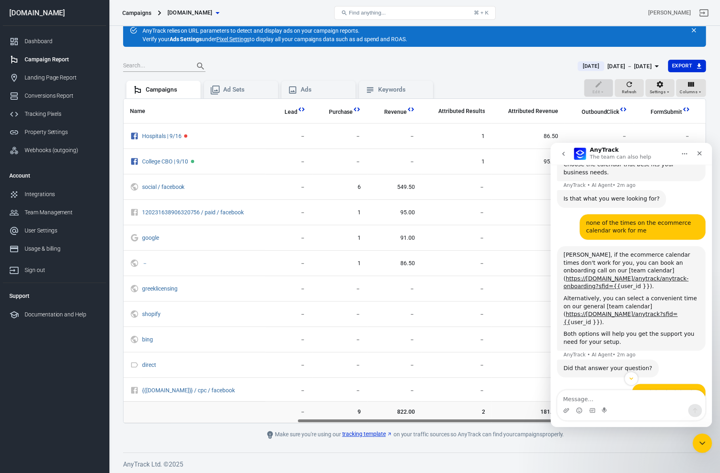
click at [678, 378] on div "Verify Ads Integration on Pixel Settings to display your campaigns AnyTrack rel…" at bounding box center [414, 240] width 611 height 469
click at [678, 378] on div "Close Intercom Messenger" at bounding box center [701, 441] width 19 height 19
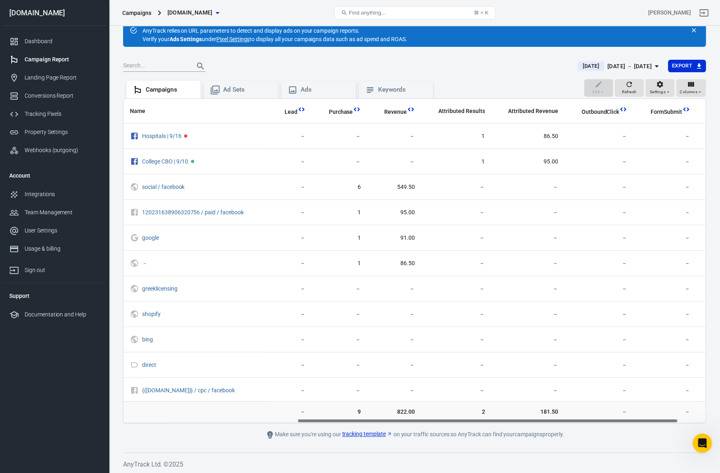
click at [583, 378] on main "Verify Ads Integration on Pixel Settings to display your campaigns AnyTrack rel…" at bounding box center [414, 227] width 583 height 426
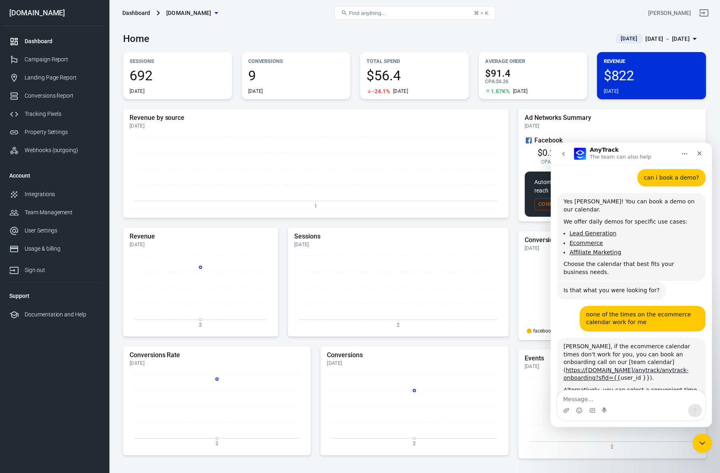
scroll to position [1123, 0]
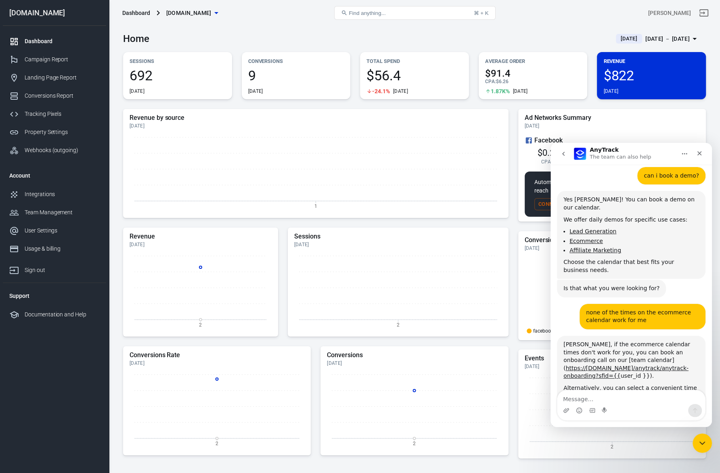
click at [600, 398] on textarea "Message…" at bounding box center [632, 397] width 148 height 14
type textarea "got it booked thanks!"
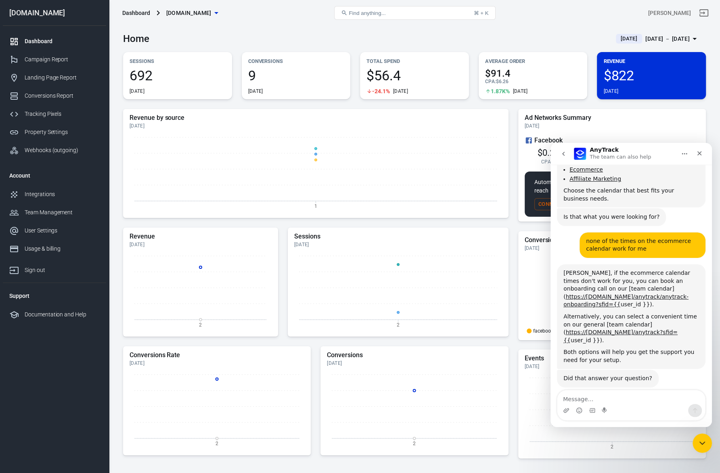
scroll to position [1261, 0]
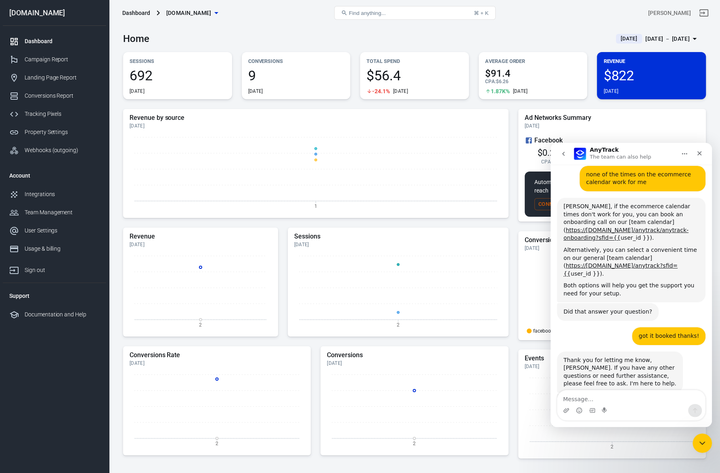
click at [631, 356] on div "Thank you for letting me know, Graham. If you have any other questions or need …" at bounding box center [620, 371] width 113 height 31
click at [630, 356] on div "Thank you for letting me know, Graham. If you have any other questions or need …" at bounding box center [620, 371] width 113 height 31
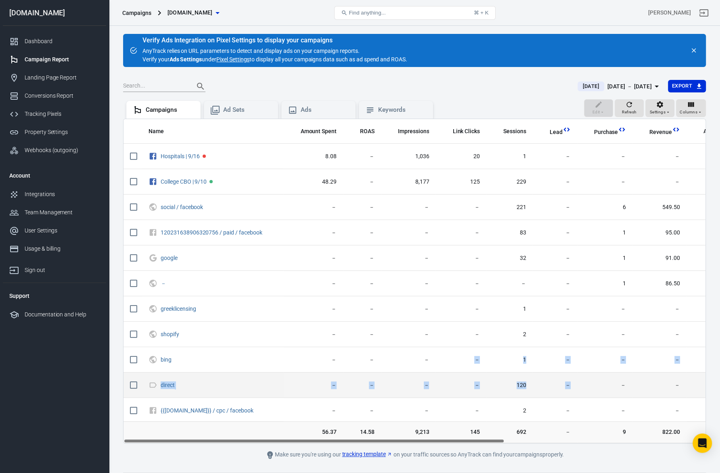
drag, startPoint x: 463, startPoint y: 357, endPoint x: 611, endPoint y: 380, distance: 150.3
click at [611, 380] on tbody "Hospitals | 9/16 8.08 － 1,036 20 1 － － － 1 86.50 － － 1 [GEOGRAPHIC_DATA] | 9/10…" at bounding box center [572, 284] width 897 height 280
click at [611, 381] on span "－" at bounding box center [605, 385] width 43 height 8
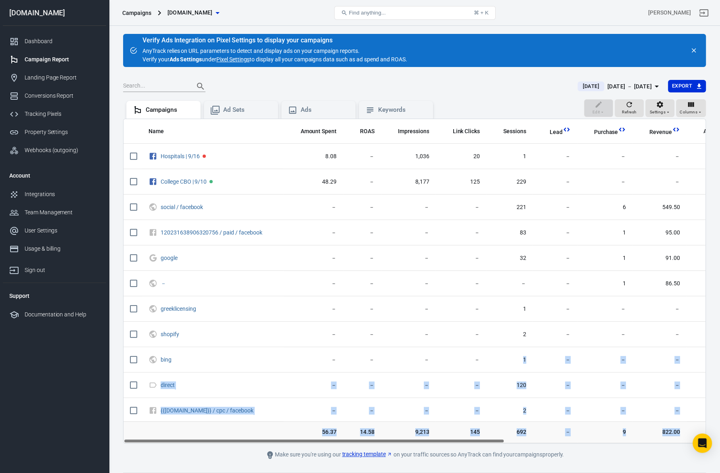
drag, startPoint x: 511, startPoint y: 350, endPoint x: 533, endPoint y: 445, distance: 97.5
click at [533, 445] on main "Verify Ads Integration on Pixel Settings to display your campaigns AnyTrack rel…" at bounding box center [414, 247] width 583 height 426
click at [533, 438] on td "－" at bounding box center [555, 432] width 44 height 22
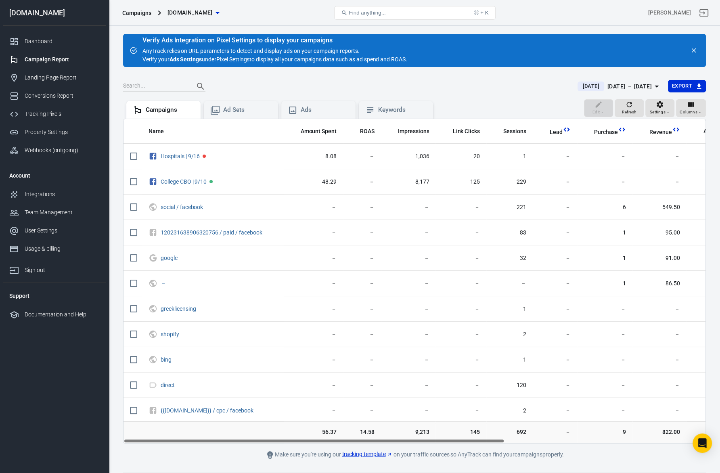
click at [507, 434] on span "692" at bounding box center [510, 432] width 34 height 8
click at [484, 432] on td "145" at bounding box center [461, 432] width 51 height 22
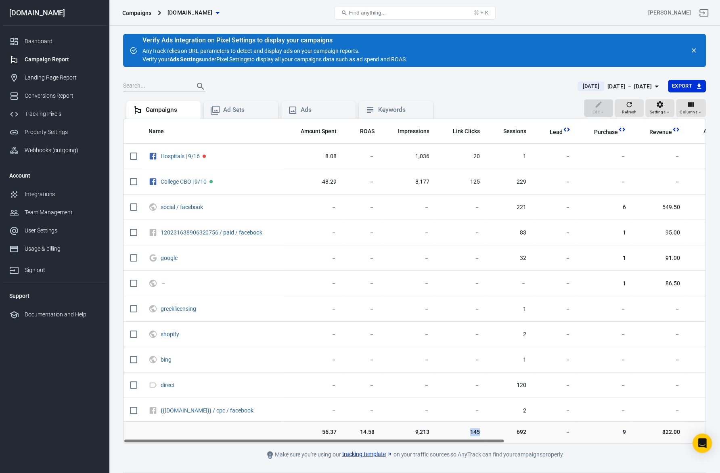
click at [484, 432] on td "145" at bounding box center [461, 432] width 51 height 22
click at [438, 424] on td "145" at bounding box center [461, 432] width 51 height 22
click at [423, 426] on td "9,213" at bounding box center [408, 432] width 55 height 22
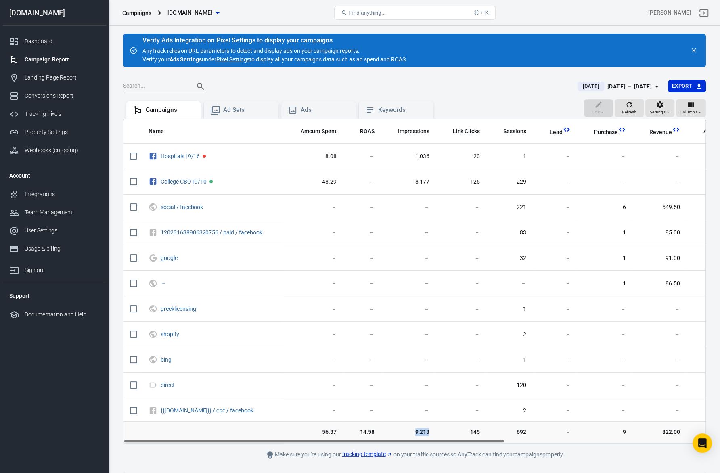
click at [423, 426] on td "9,213" at bounding box center [408, 432] width 55 height 22
click at [391, 426] on td "9,213" at bounding box center [408, 432] width 55 height 22
click at [381, 427] on td "9,213" at bounding box center [408, 432] width 55 height 22
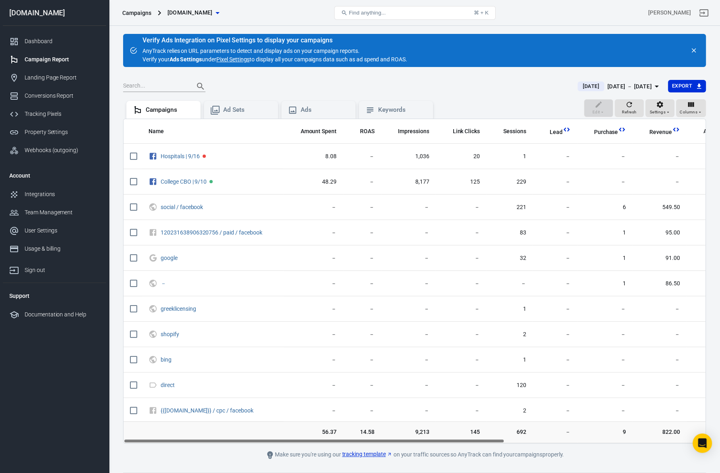
click at [368, 427] on td "14.58" at bounding box center [362, 432] width 38 height 22
click at [381, 427] on td "9,213" at bounding box center [408, 432] width 55 height 22
